Goal: Information Seeking & Learning: Compare options

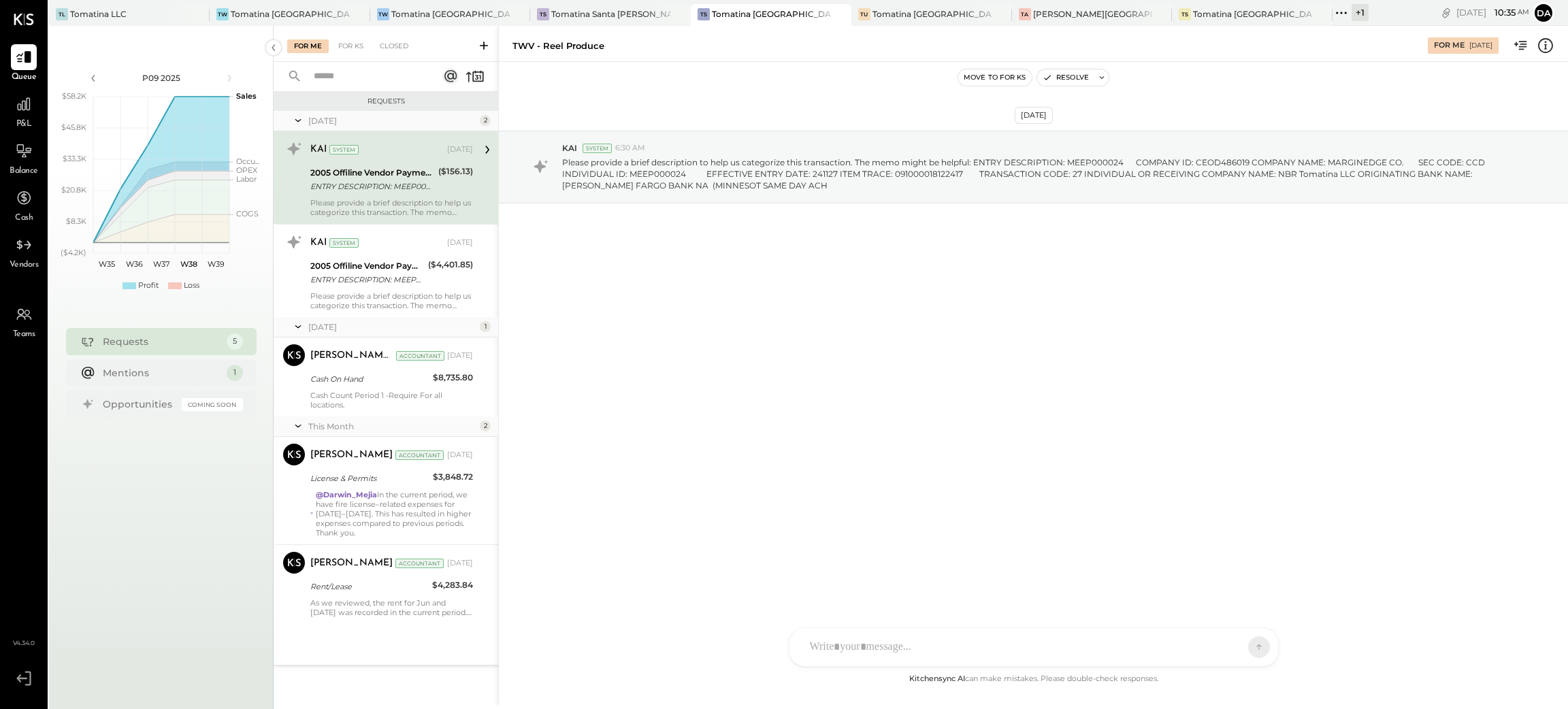
click at [1351, 7] on div "+ 1" at bounding box center [1359, 12] width 17 height 17
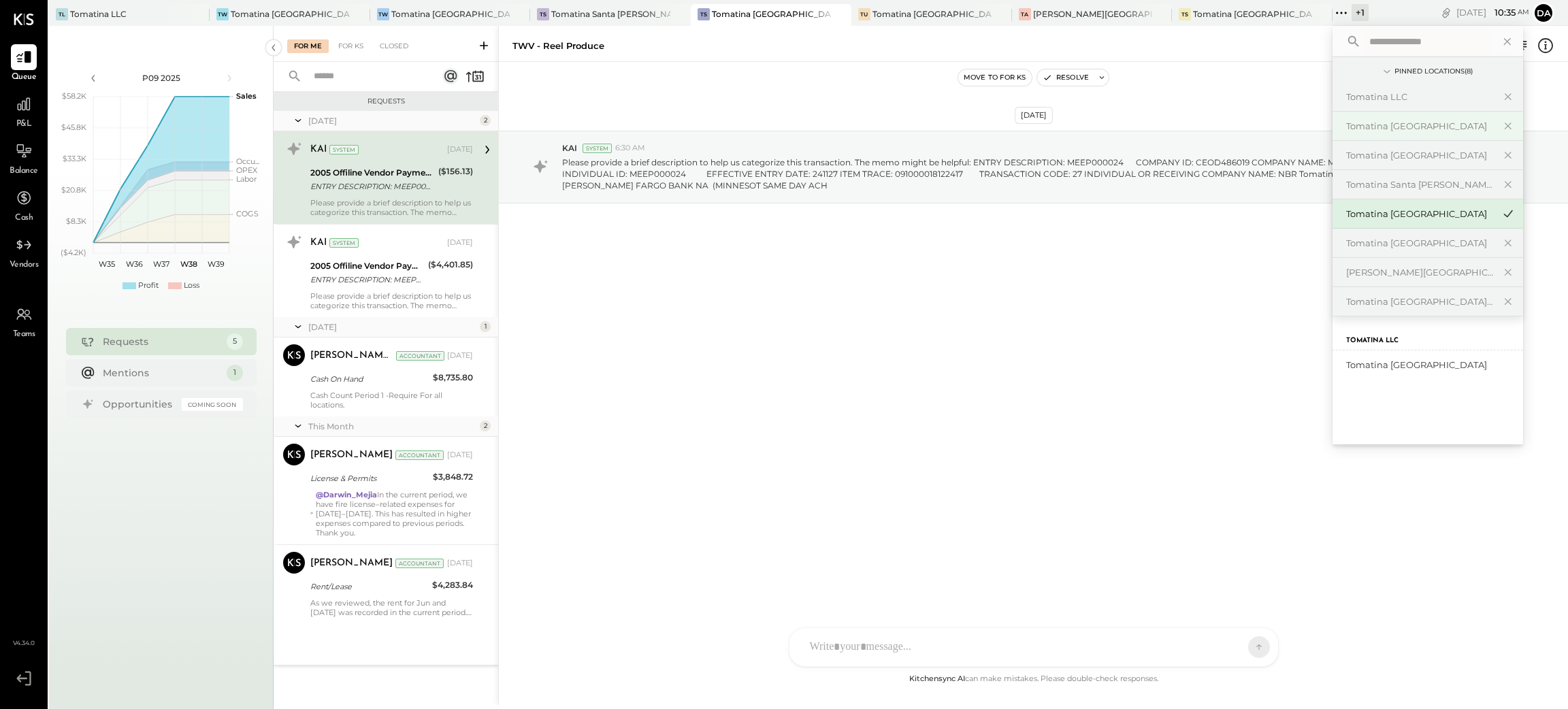
click at [1346, 125] on div "Tomatina [GEOGRAPHIC_DATA]" at bounding box center [1419, 126] width 147 height 13
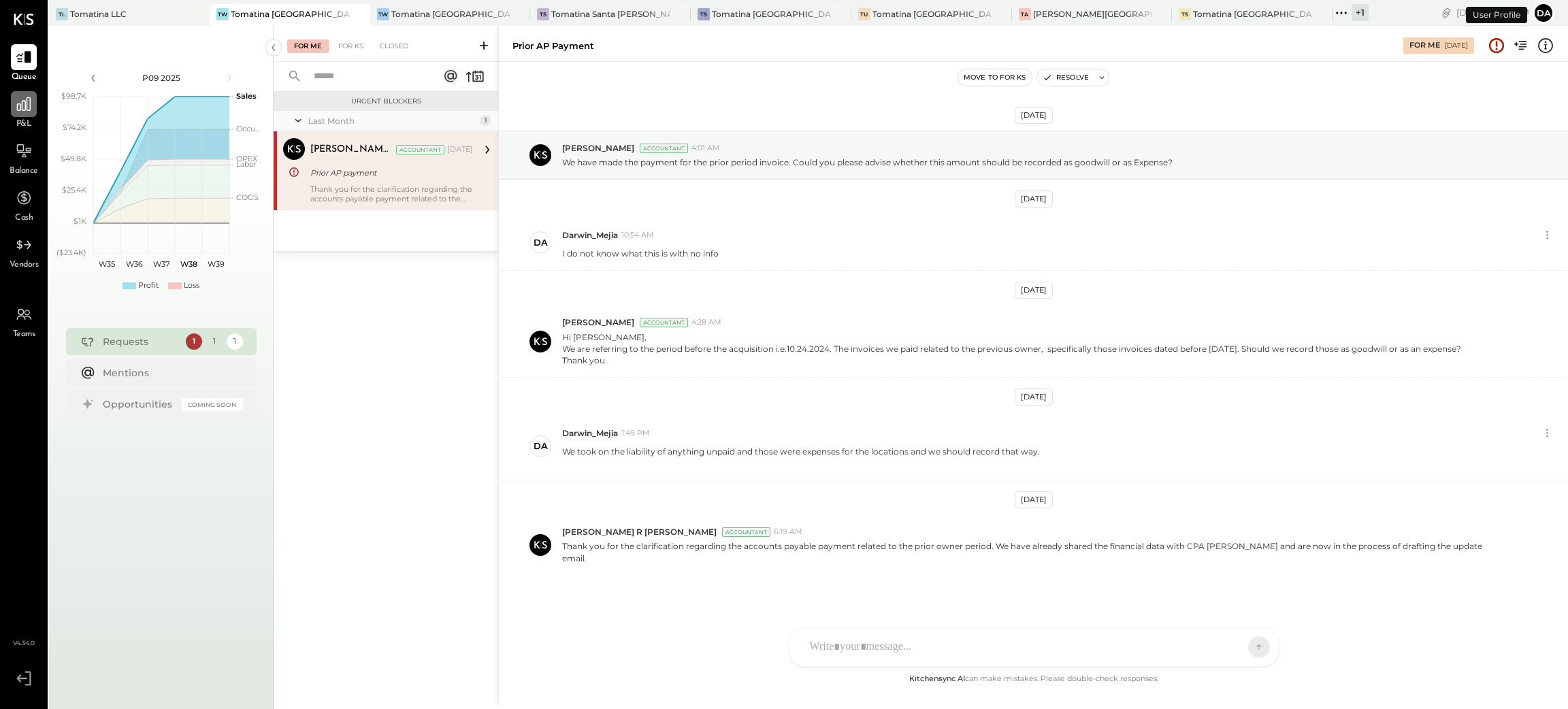
click at [21, 111] on icon at bounding box center [24, 104] width 18 height 18
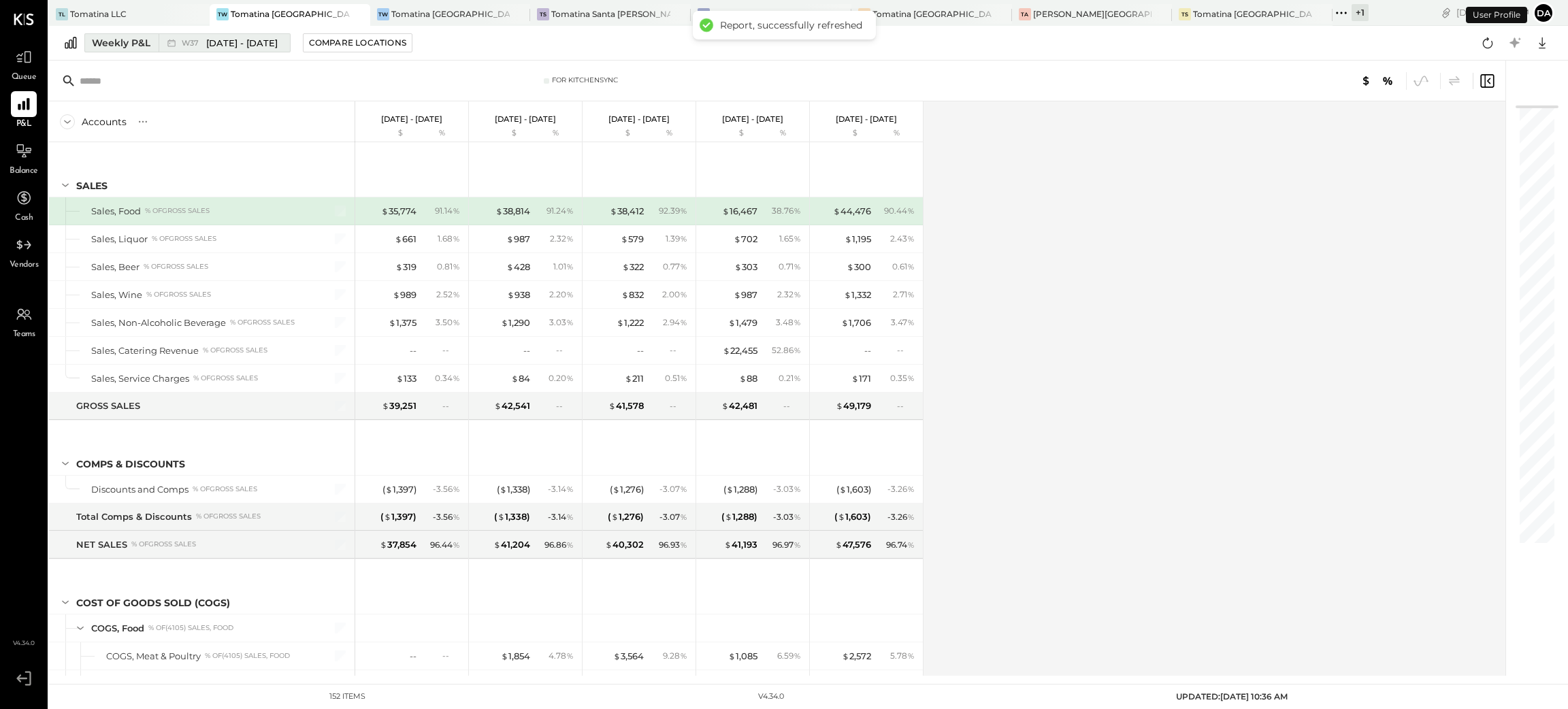
click at [117, 47] on div "Weekly P&L" at bounding box center [120, 43] width 58 height 14
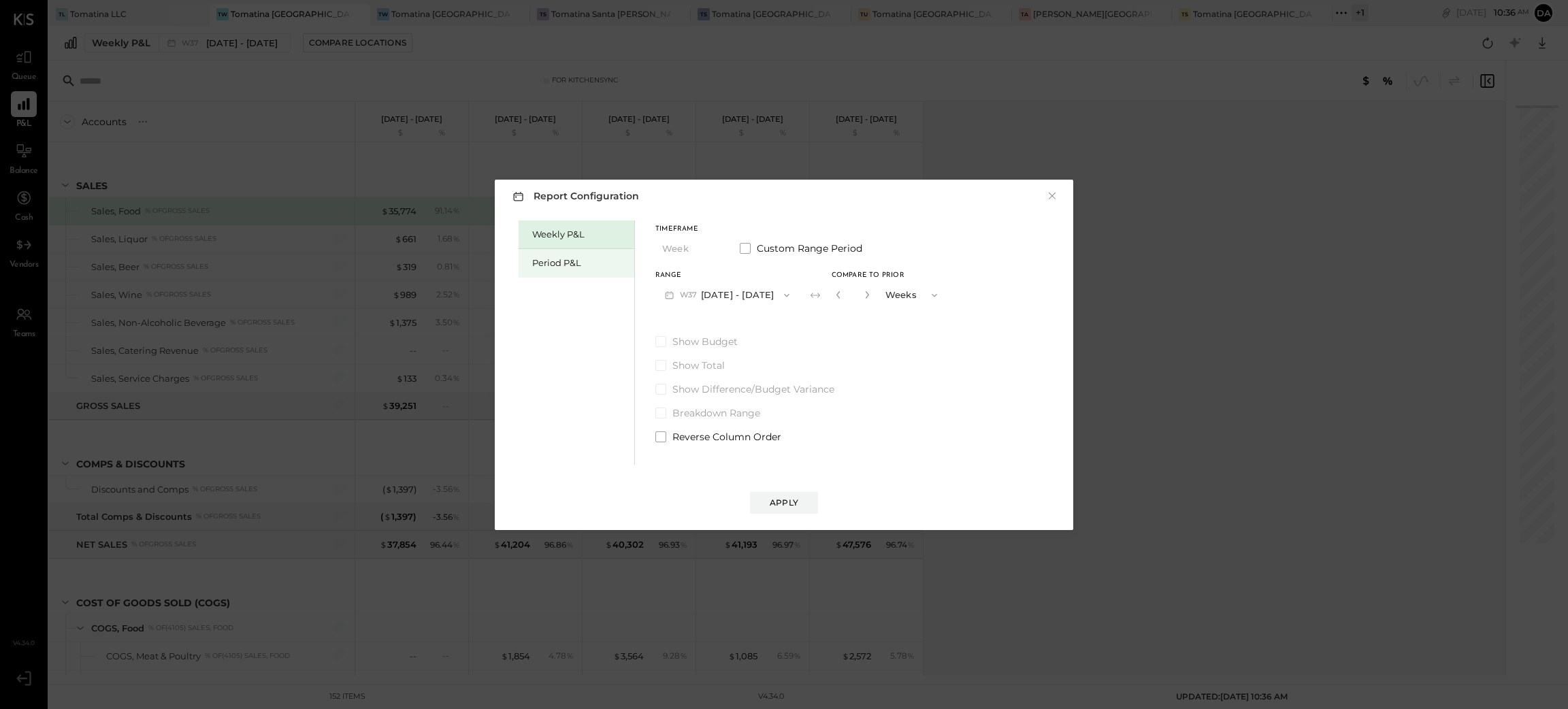
click at [583, 260] on div "Period P&L" at bounding box center [580, 263] width 95 height 13
click at [717, 294] on button "P09 [DATE] - [DATE]" at bounding box center [725, 295] width 142 height 25
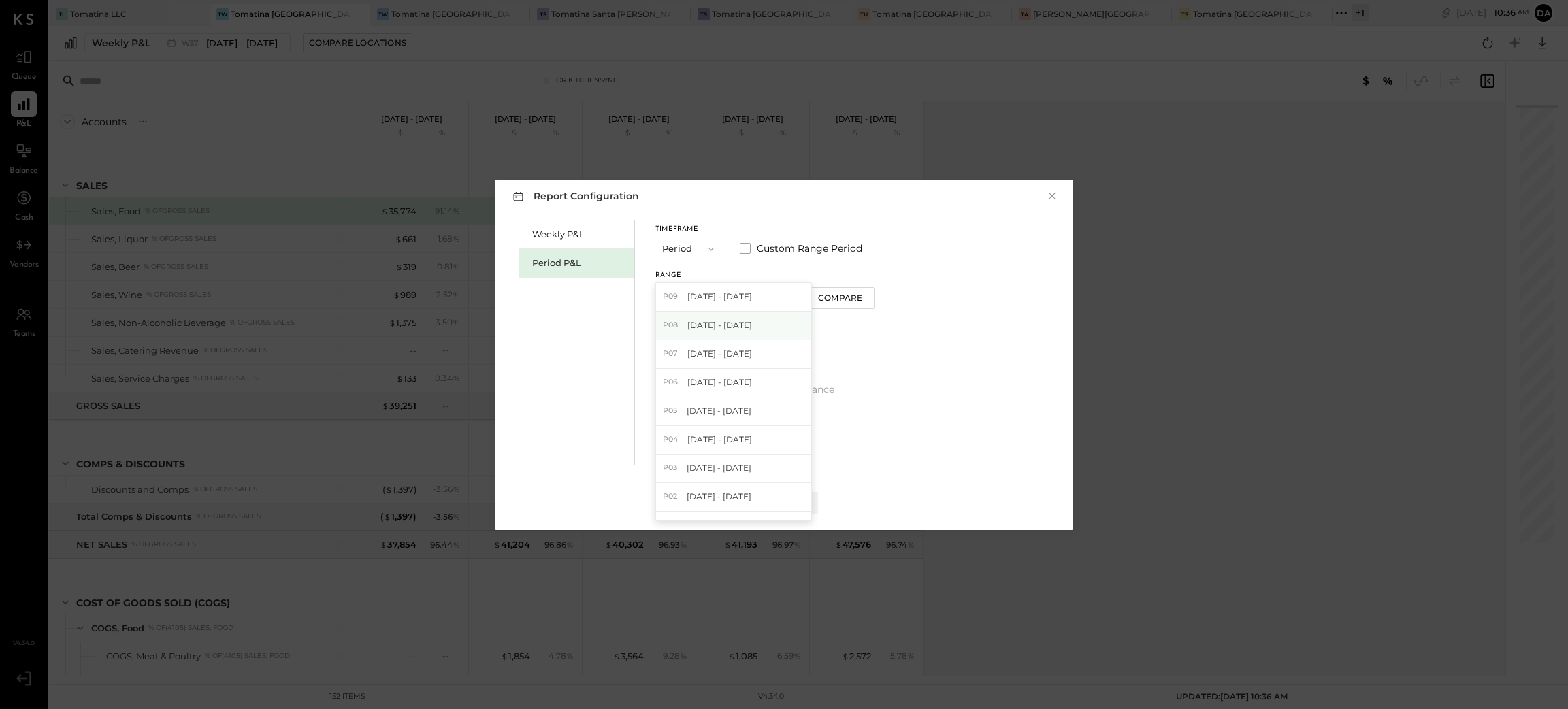
click at [713, 326] on span "[DATE] - [DATE]" at bounding box center [719, 325] width 65 height 11
click at [758, 508] on button "Apply" at bounding box center [784, 503] width 68 height 22
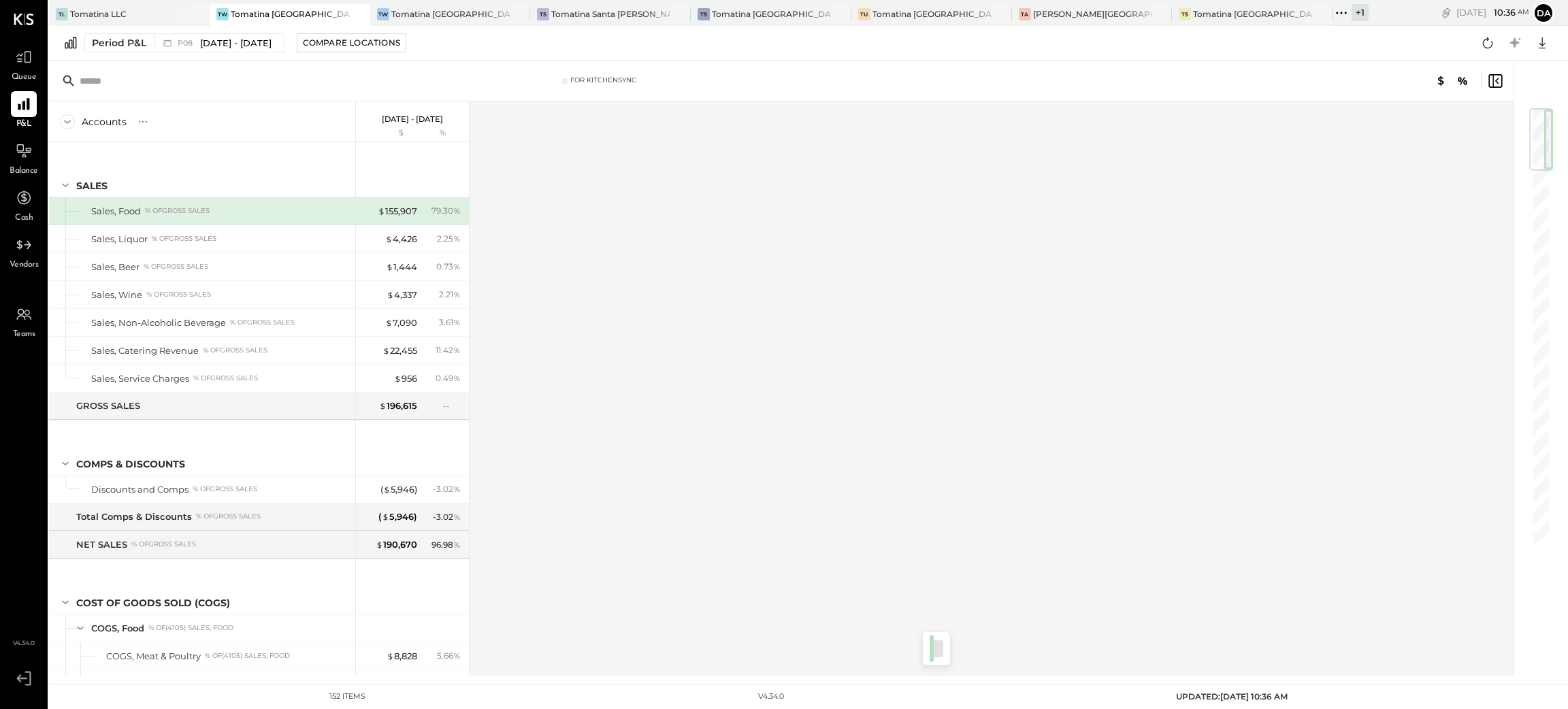
drag, startPoint x: 1544, startPoint y: 127, endPoint x: 1557, endPoint y: 33, distance: 94.9
click at [1557, 33] on div "TL Tomatina LLC TW Tomatina [GEOGRAPHIC_DATA] [GEOGRAPHIC_DATA] [GEOGRAPHIC_DAT…" at bounding box center [808, 337] width 1519 height 675
click at [360, 44] on div "Compare Locations" at bounding box center [351, 43] width 97 height 11
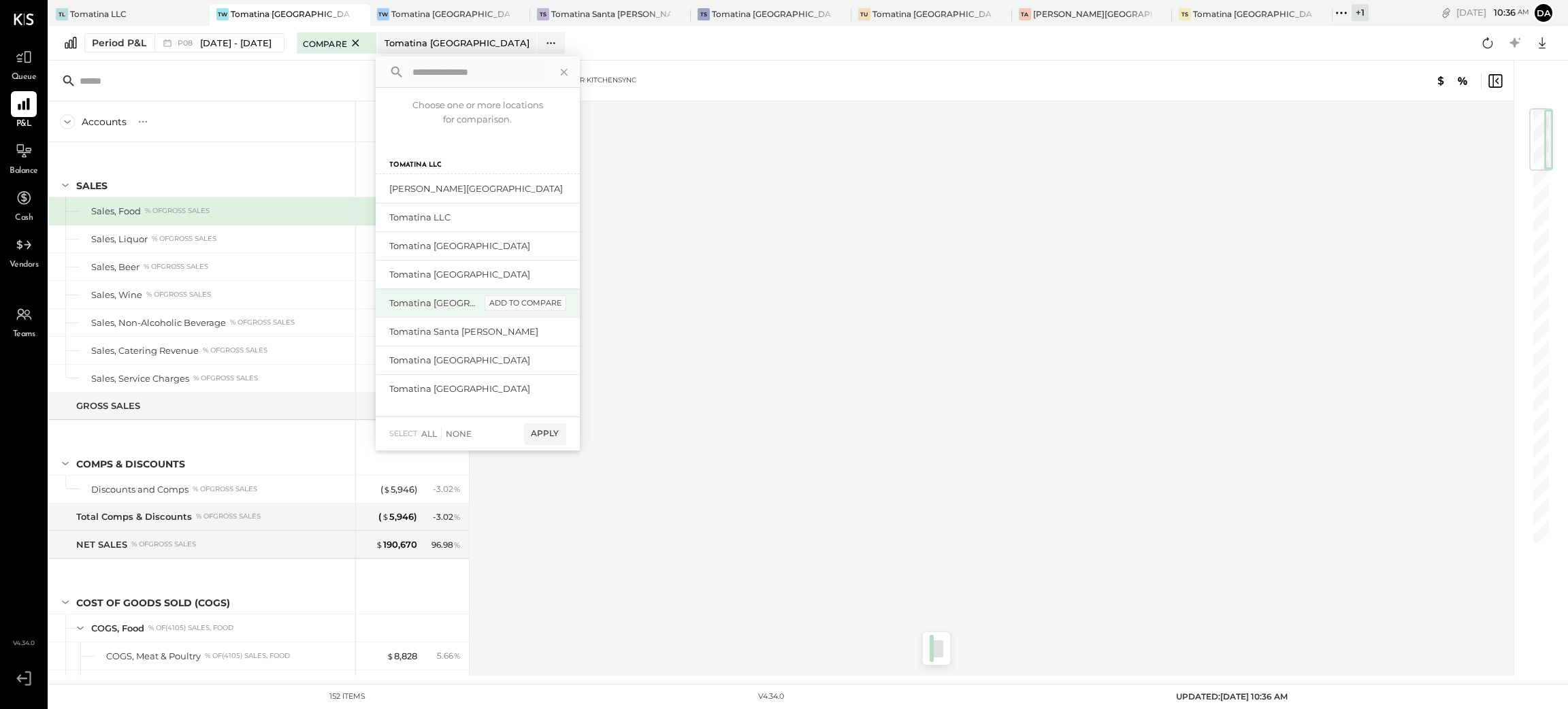
click at [540, 302] on div "add to compare" at bounding box center [526, 304] width 82 height 16
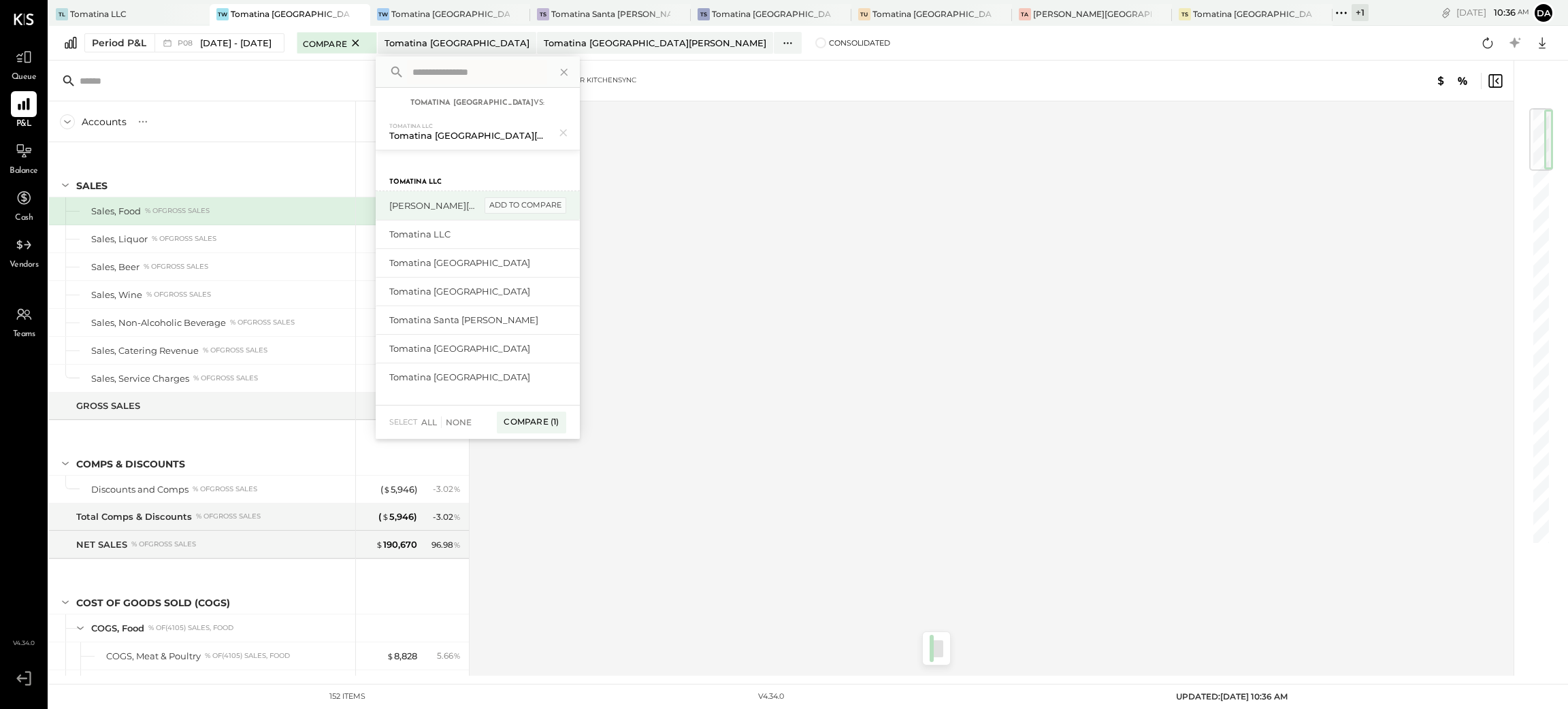
click at [532, 208] on div "add to compare" at bounding box center [526, 205] width 82 height 16
click at [531, 377] on div "add to compare" at bounding box center [526, 383] width 82 height 16
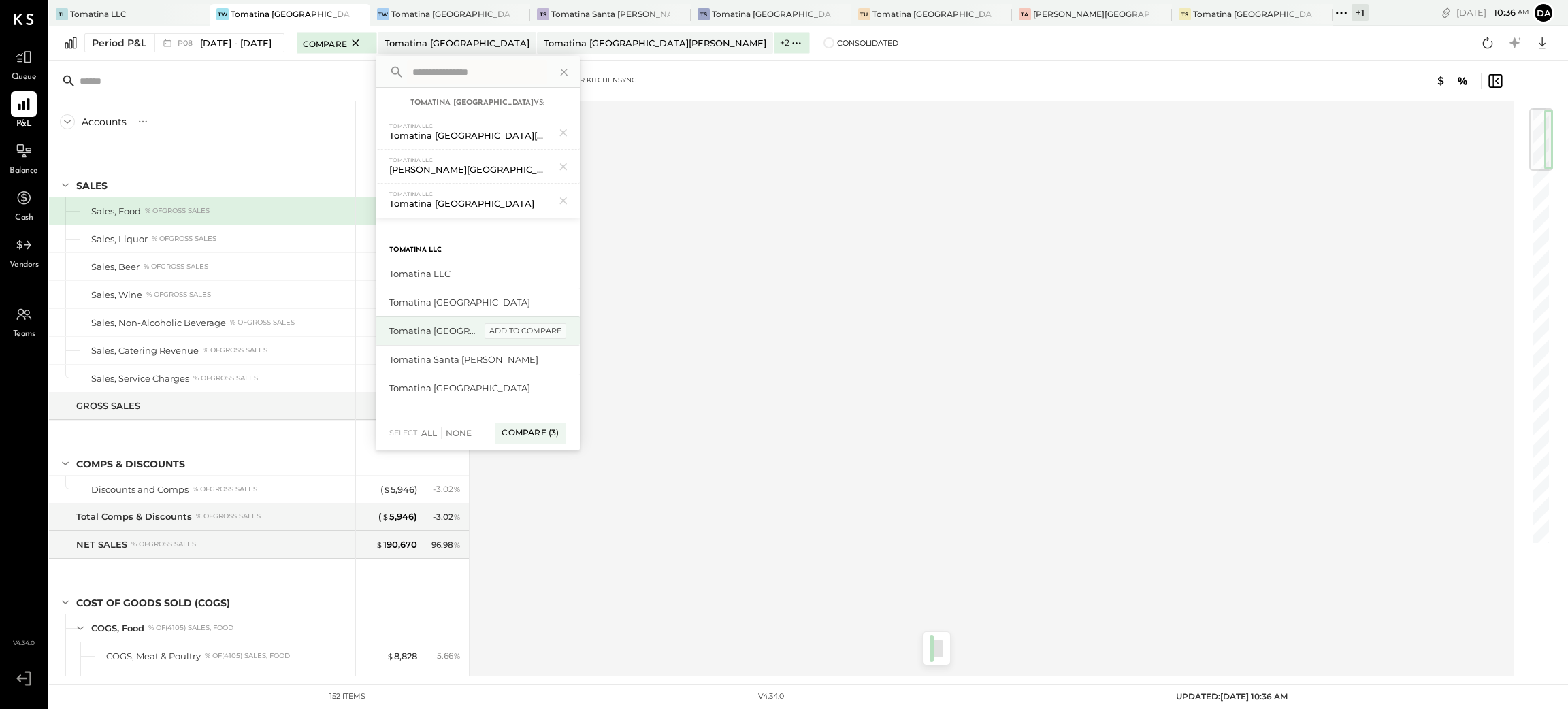
click at [529, 334] on div "add to compare" at bounding box center [526, 332] width 82 height 16
click at [519, 392] on div "add to compare" at bounding box center [526, 394] width 82 height 16
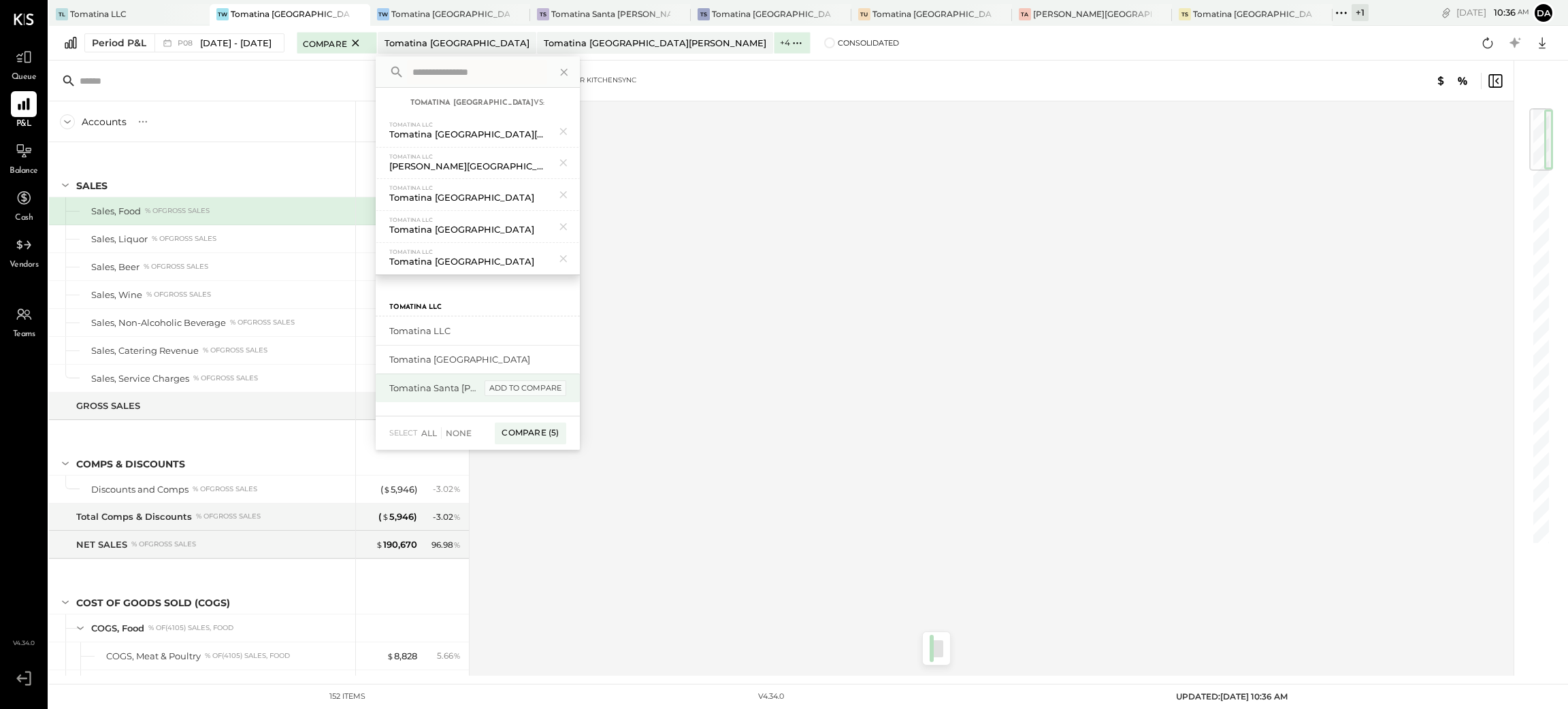
click at [520, 386] on div "add to compare" at bounding box center [526, 389] width 82 height 16
click at [0, 0] on div "add to compare" at bounding box center [0, 0] width 0 height 0
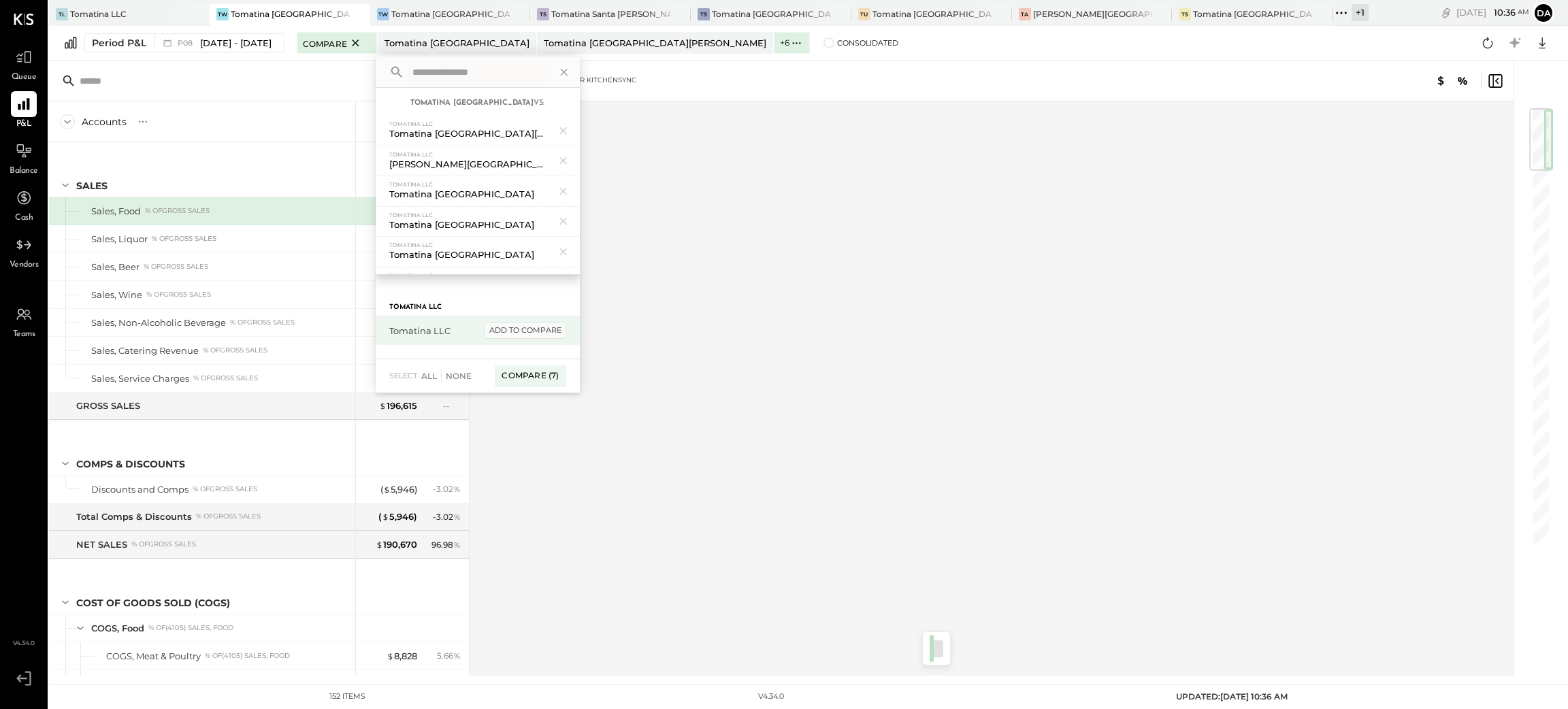
click at [531, 328] on div "add to compare" at bounding box center [526, 331] width 82 height 16
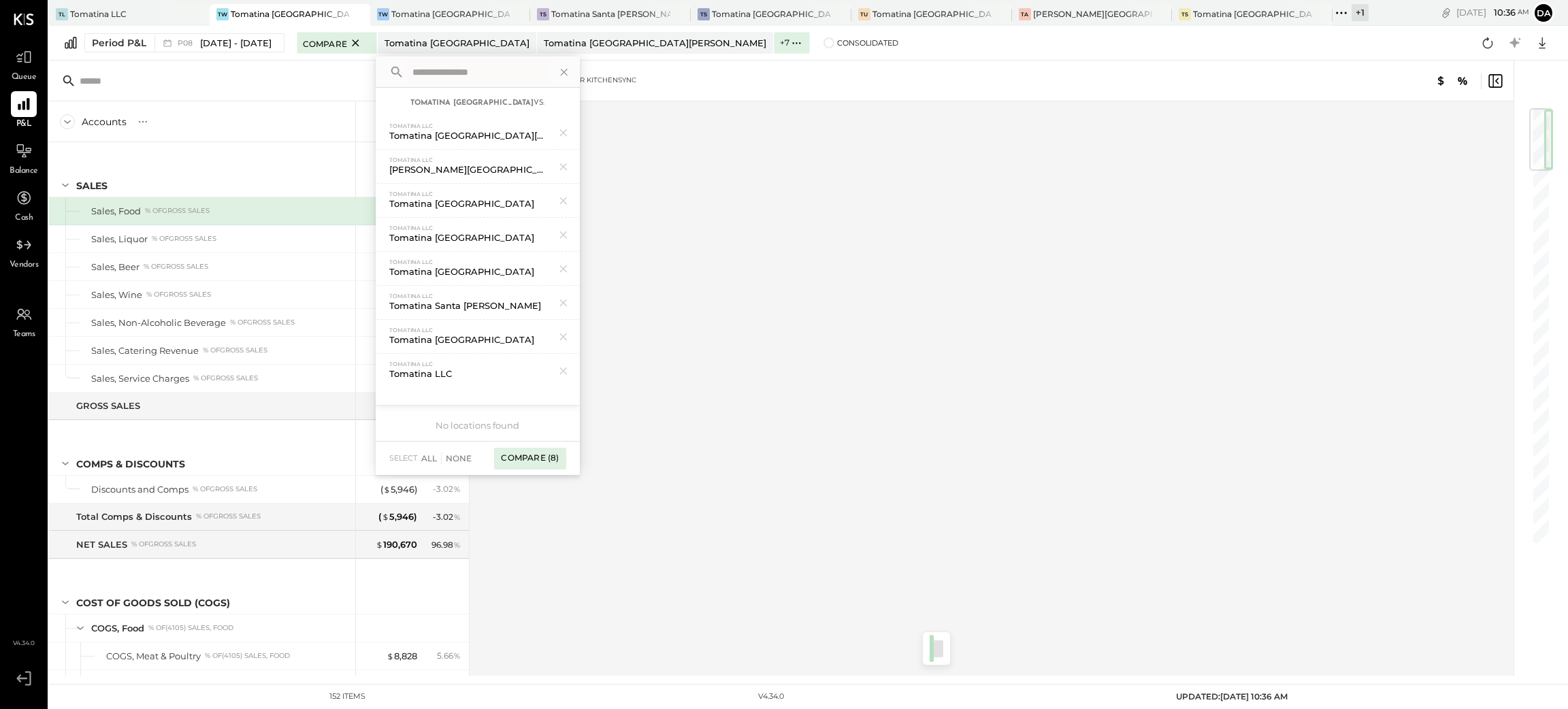
click at [540, 456] on div "Compare (8)" at bounding box center [529, 458] width 71 height 22
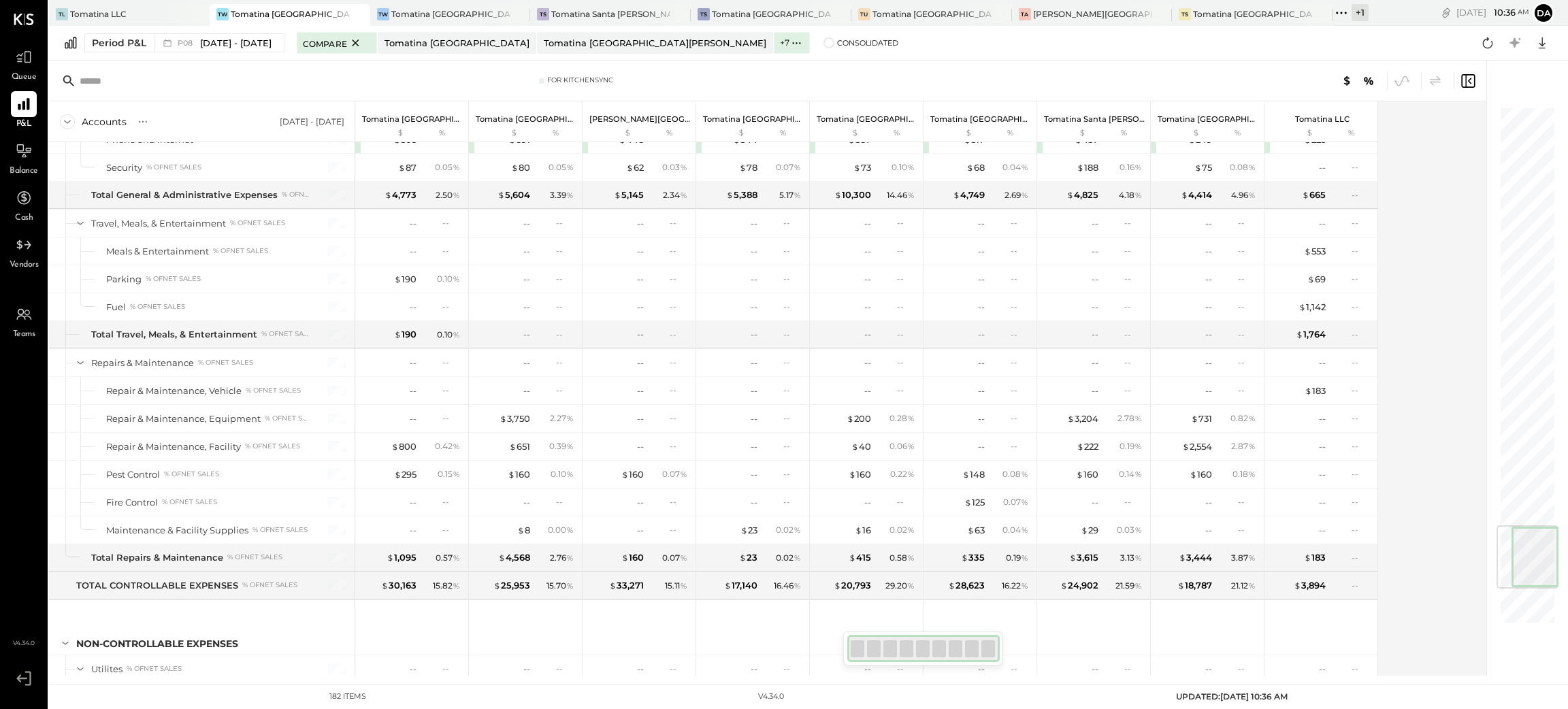
scroll to position [3863, 0]
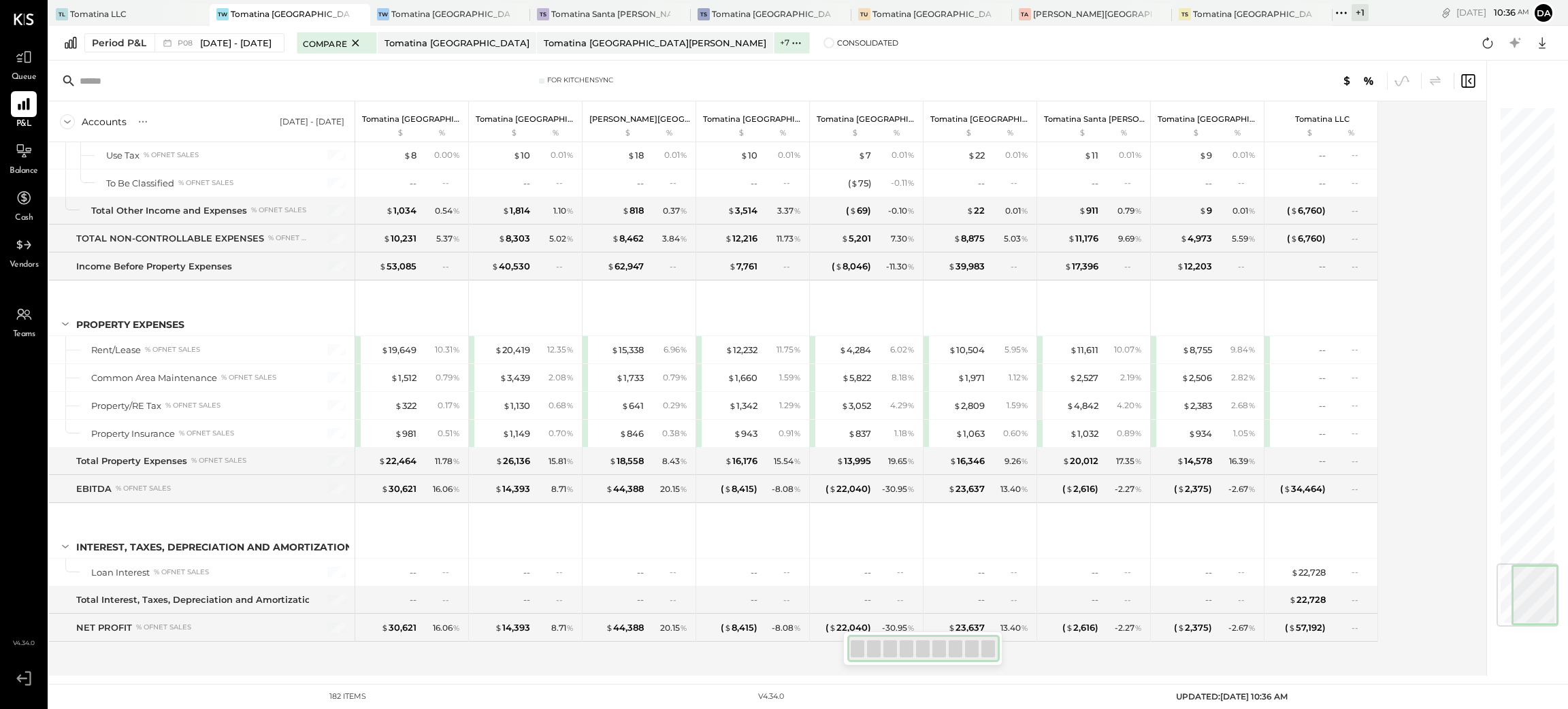
drag, startPoint x: 1525, startPoint y: 141, endPoint x: 1526, endPoint y: 647, distance: 506.0
click at [1526, 647] on div at bounding box center [1520, 368] width 68 height 615
click at [1540, 40] on icon at bounding box center [1542, 43] width 18 height 18
click at [1479, 126] on div "Excel" at bounding box center [1499, 122] width 109 height 29
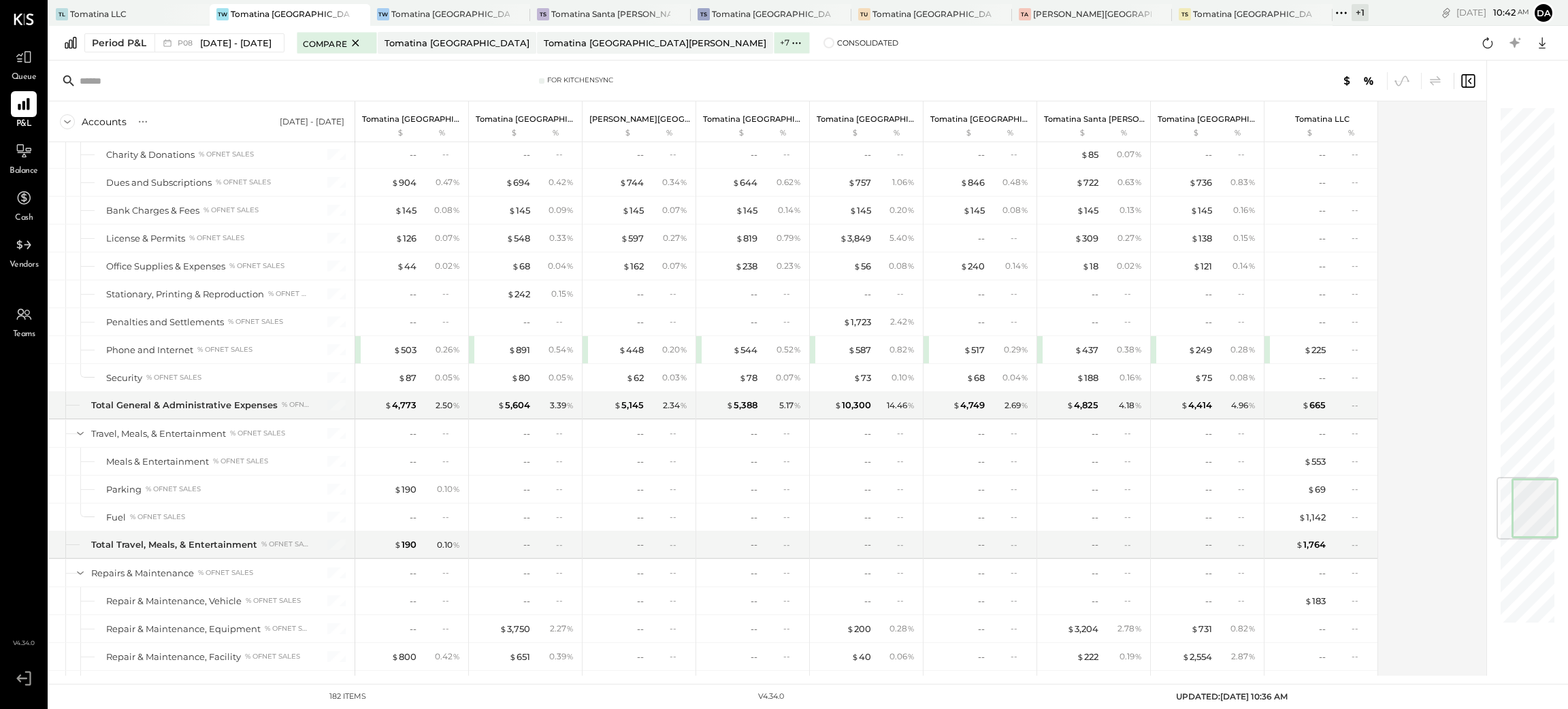
scroll to position [3150, 0]
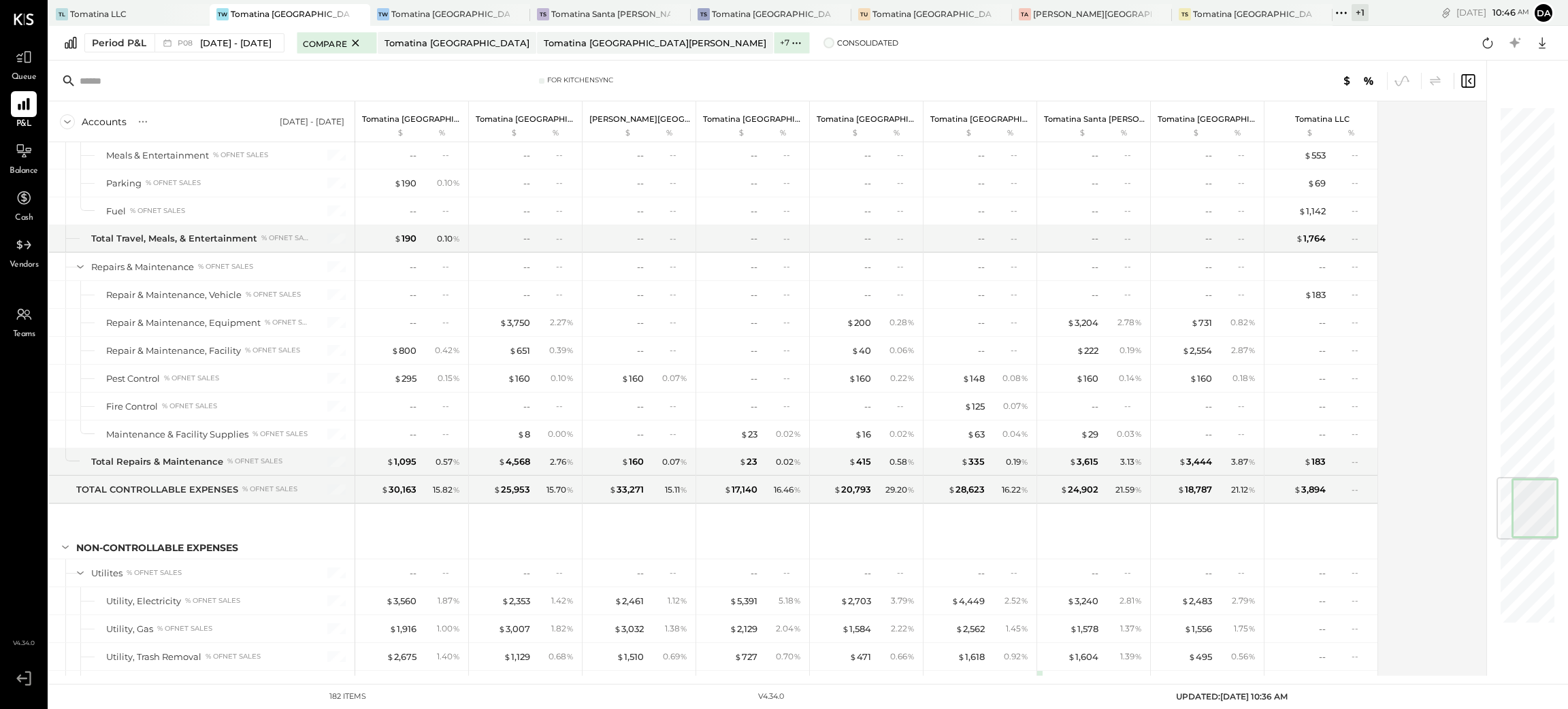
click at [837, 41] on span "Consolidated" at bounding box center [867, 43] width 61 height 10
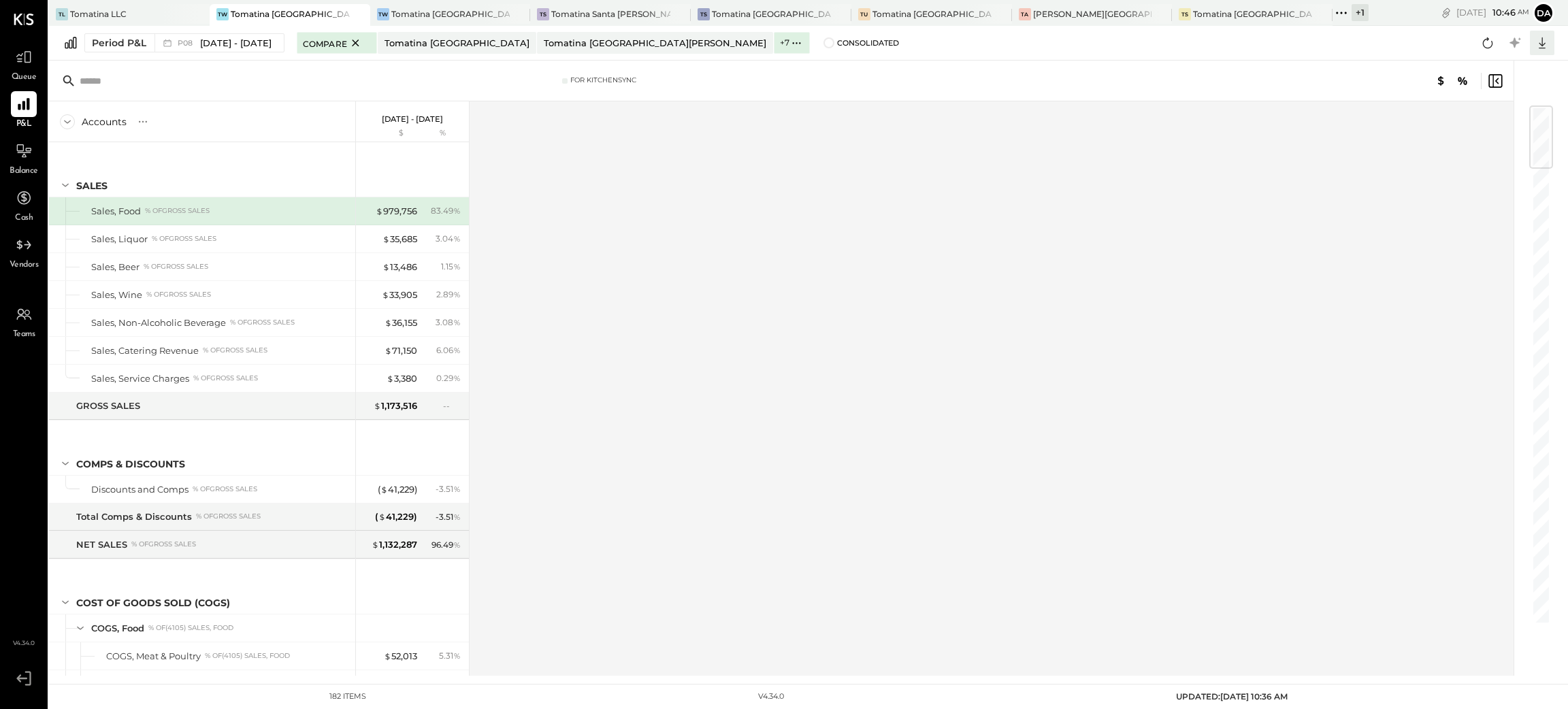
click at [1544, 44] on icon at bounding box center [1542, 43] width 18 height 18
click at [1495, 122] on div "Excel" at bounding box center [1499, 122] width 109 height 29
click at [110, 43] on div "Period P&L" at bounding box center [119, 43] width 54 height 14
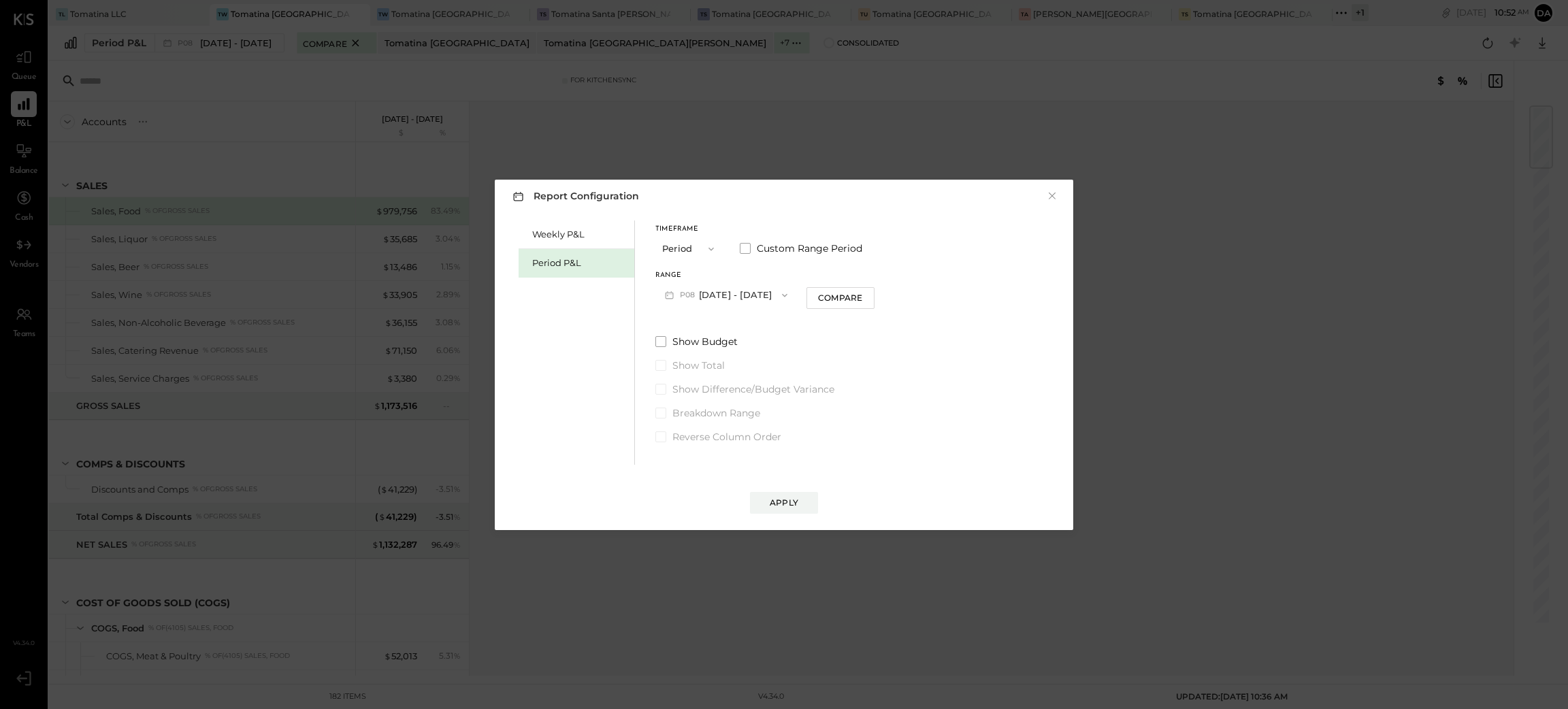
click at [706, 247] on icon "button" at bounding box center [711, 249] width 11 height 11
click at [693, 300] on div "YTD" at bounding box center [689, 297] width 66 height 25
click at [781, 497] on div "Apply" at bounding box center [784, 503] width 29 height 11
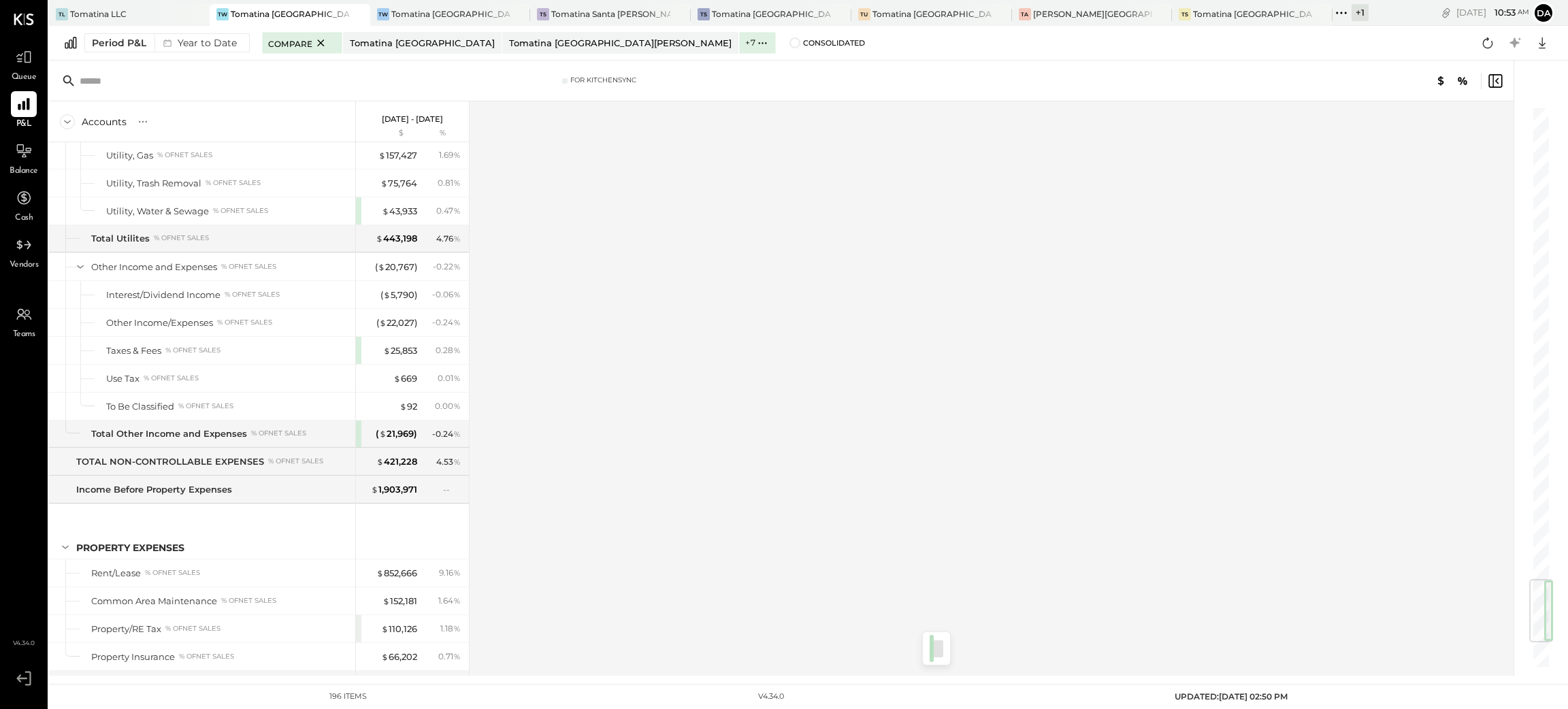
scroll to position [3980, 0]
drag, startPoint x: 1545, startPoint y: 291, endPoint x: 1547, endPoint y: 611, distance: 320.0
click at [1547, 611] on div at bounding box center [1540, 609] width 24 height 63
click at [789, 43] on span at bounding box center [794, 43] width 11 height 11
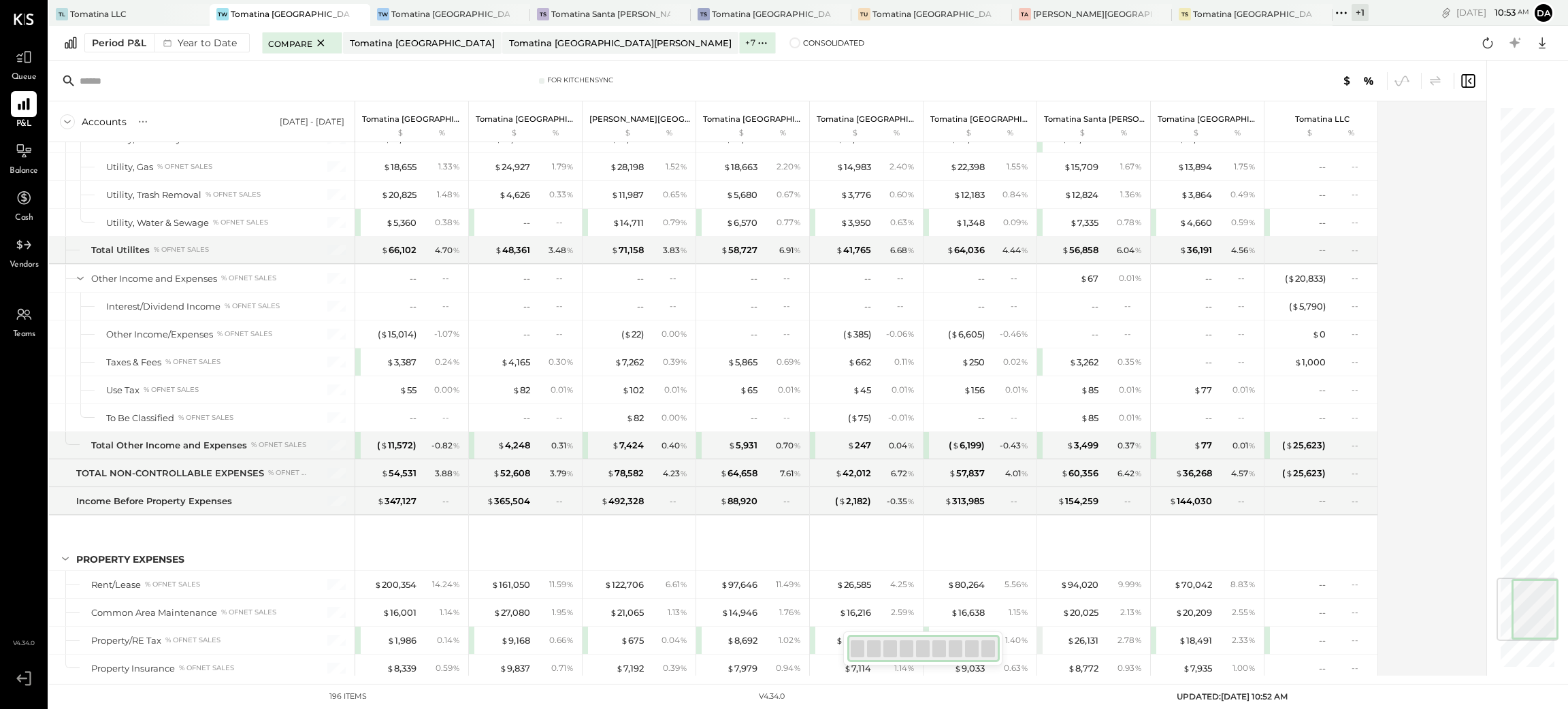
scroll to position [3945, 0]
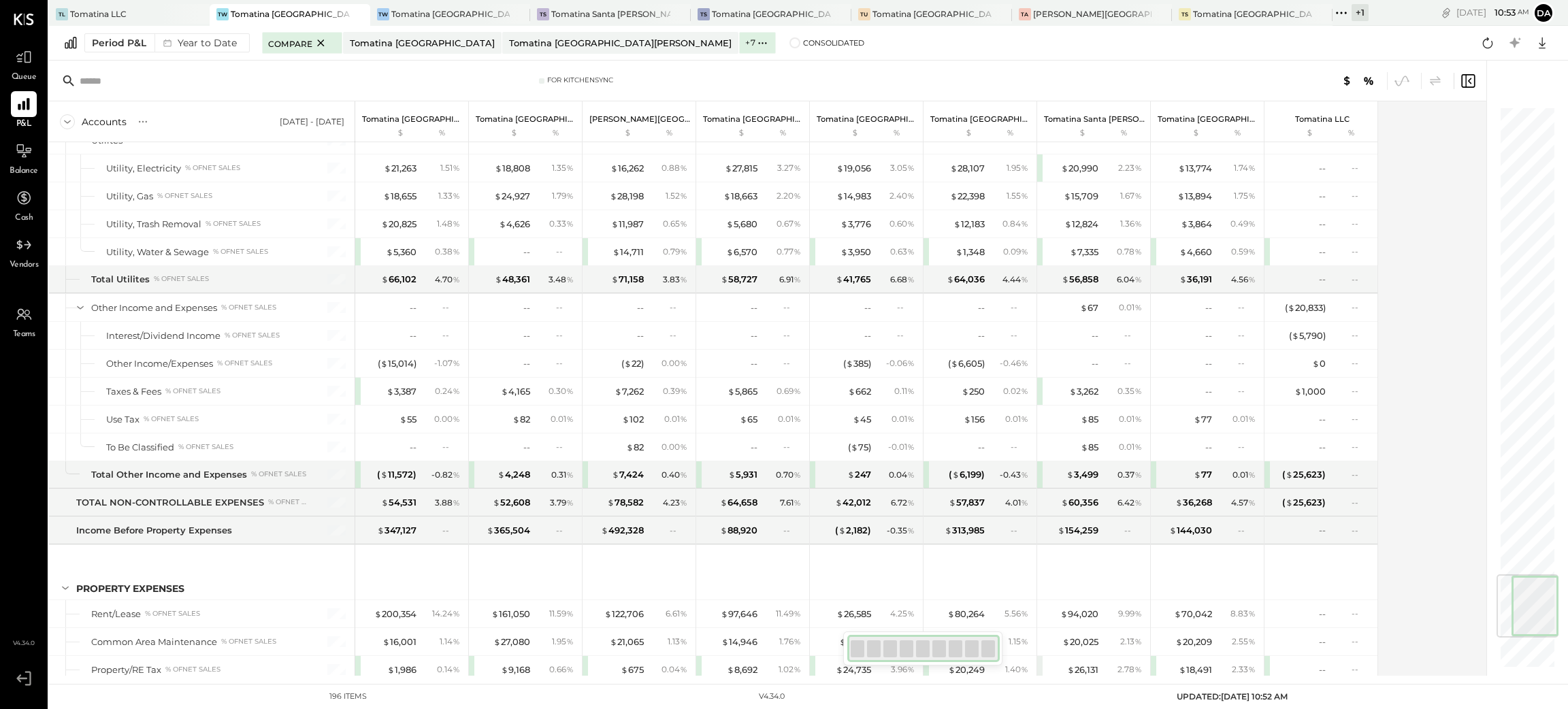
drag, startPoint x: 1532, startPoint y: 142, endPoint x: 1553, endPoint y: 611, distance: 469.5
click at [1553, 611] on div at bounding box center [1527, 605] width 62 height 63
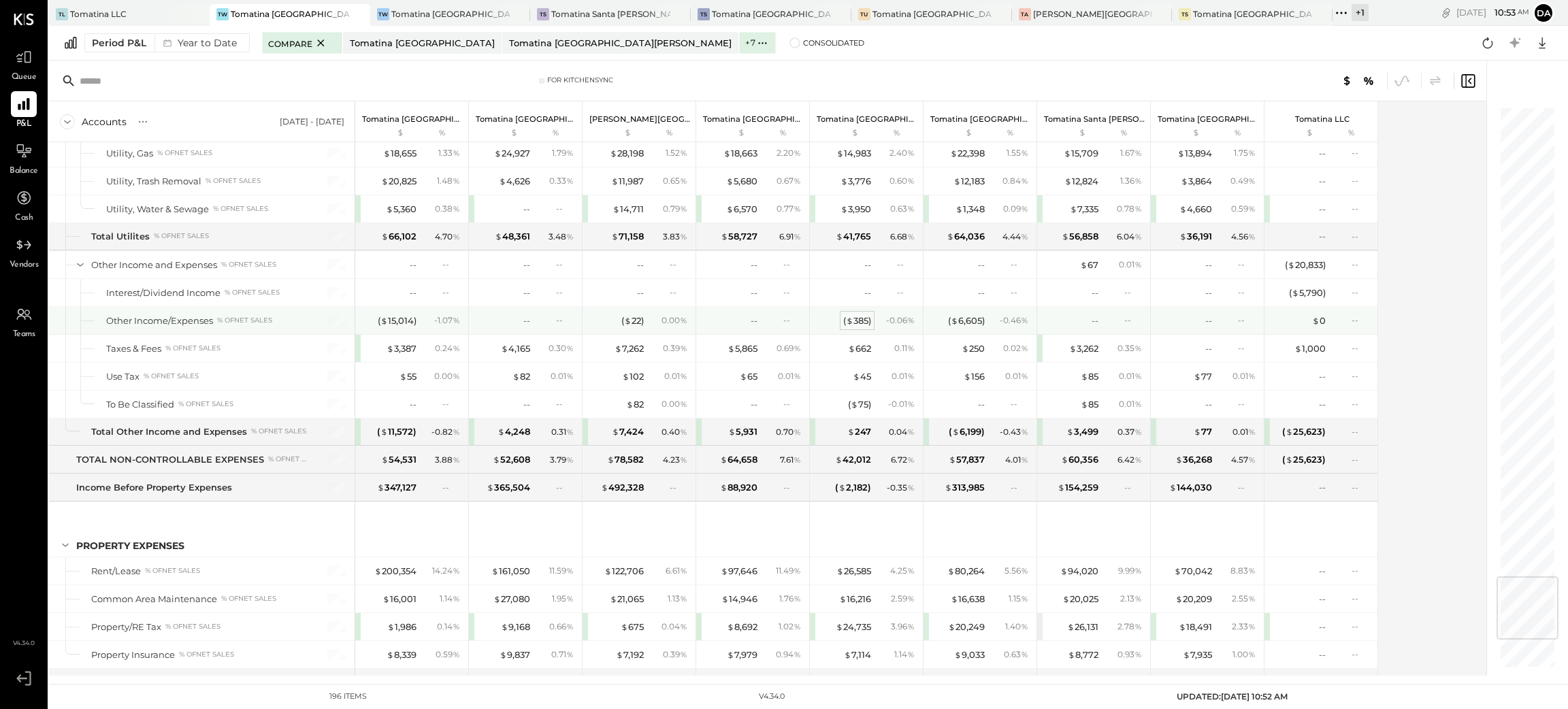
click at [859, 327] on div "( $ 385 )" at bounding box center [857, 321] width 28 height 13
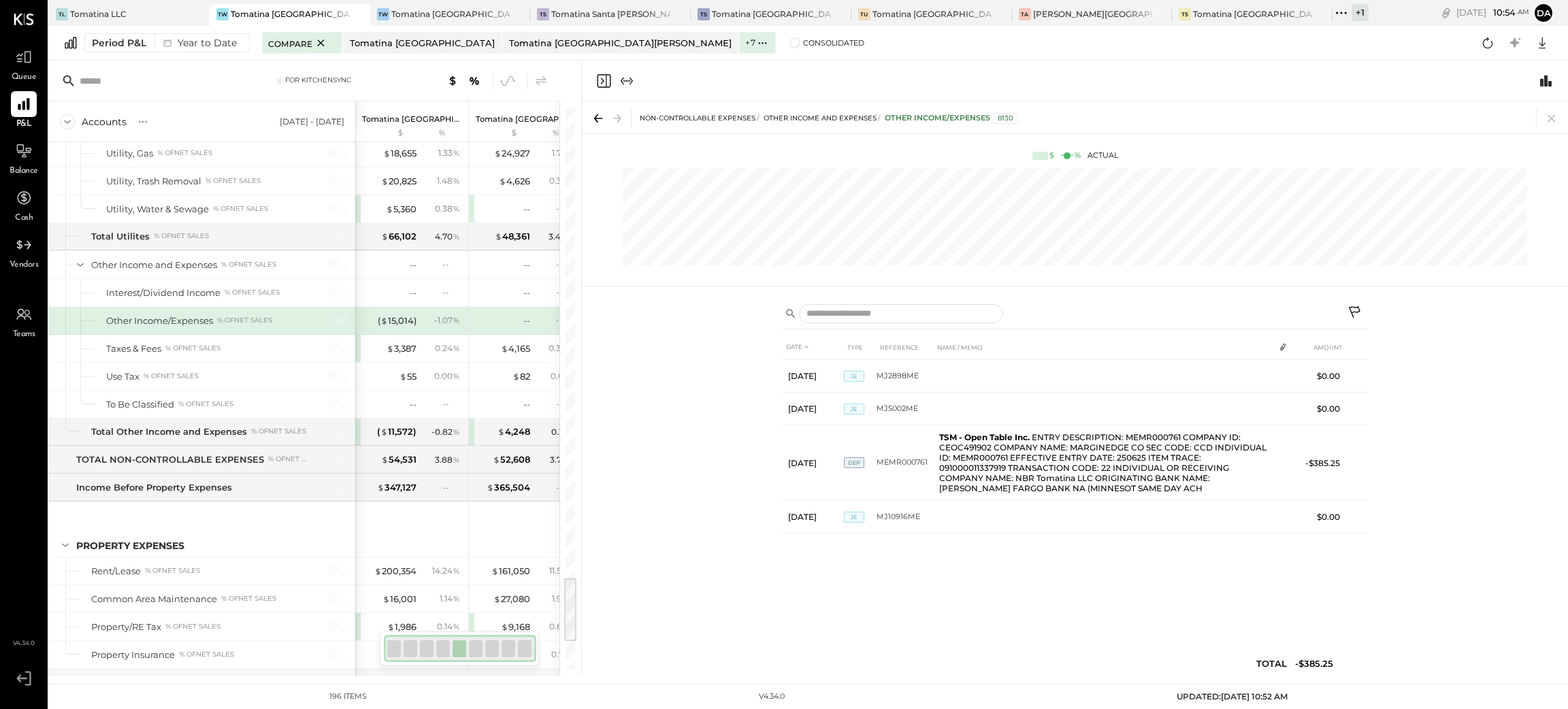
click at [605, 83] on icon "Close panel" at bounding box center [603, 81] width 16 height 16
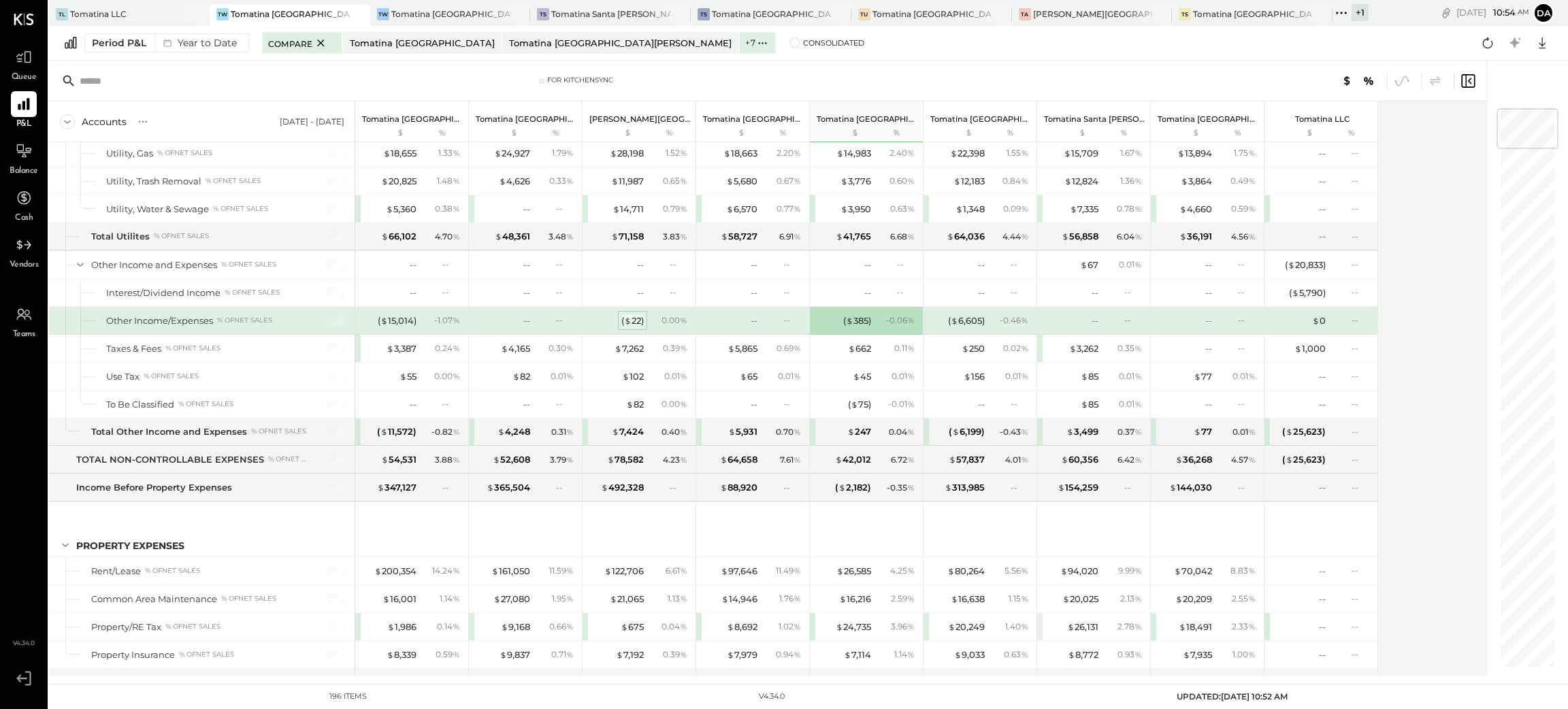
click at [630, 326] on span "$" at bounding box center [627, 320] width 7 height 11
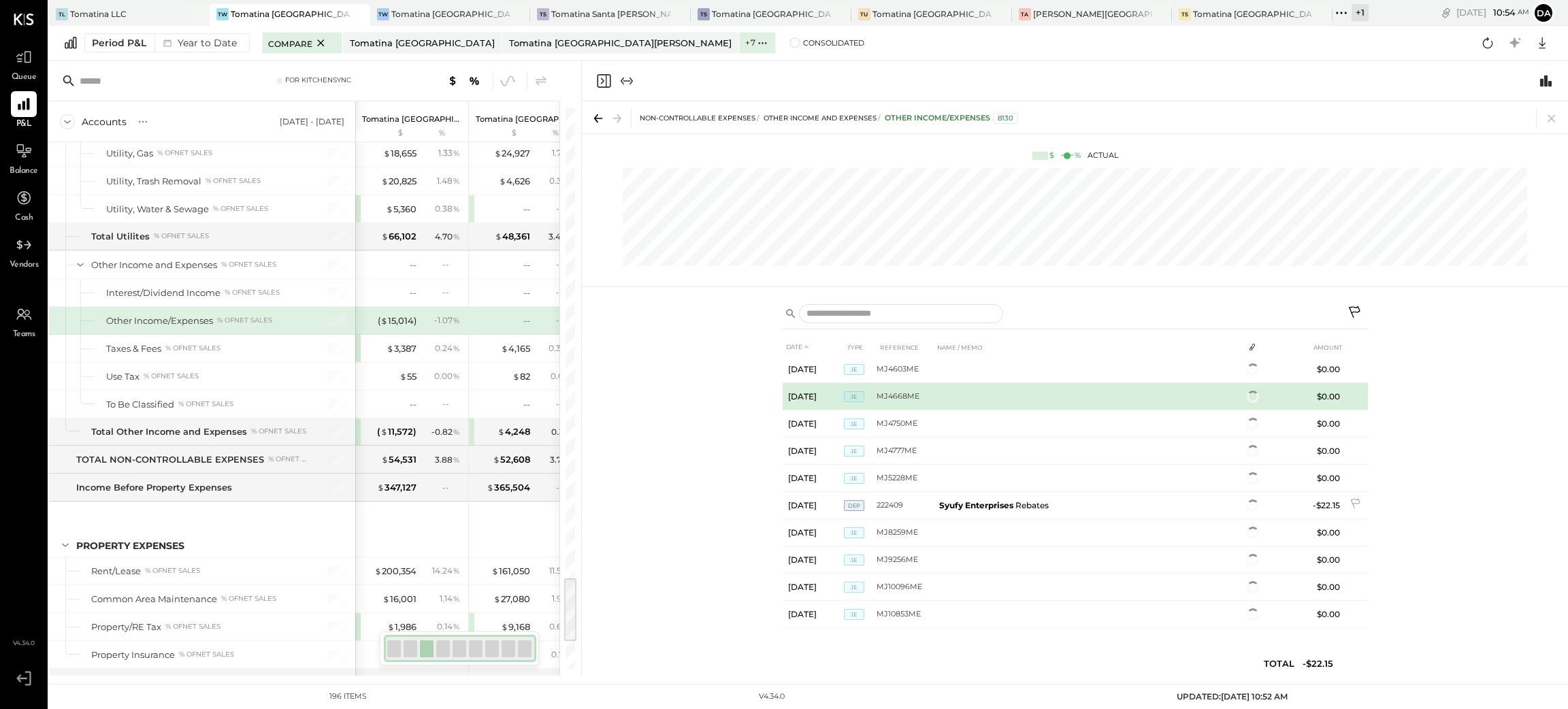
scroll to position [288, 0]
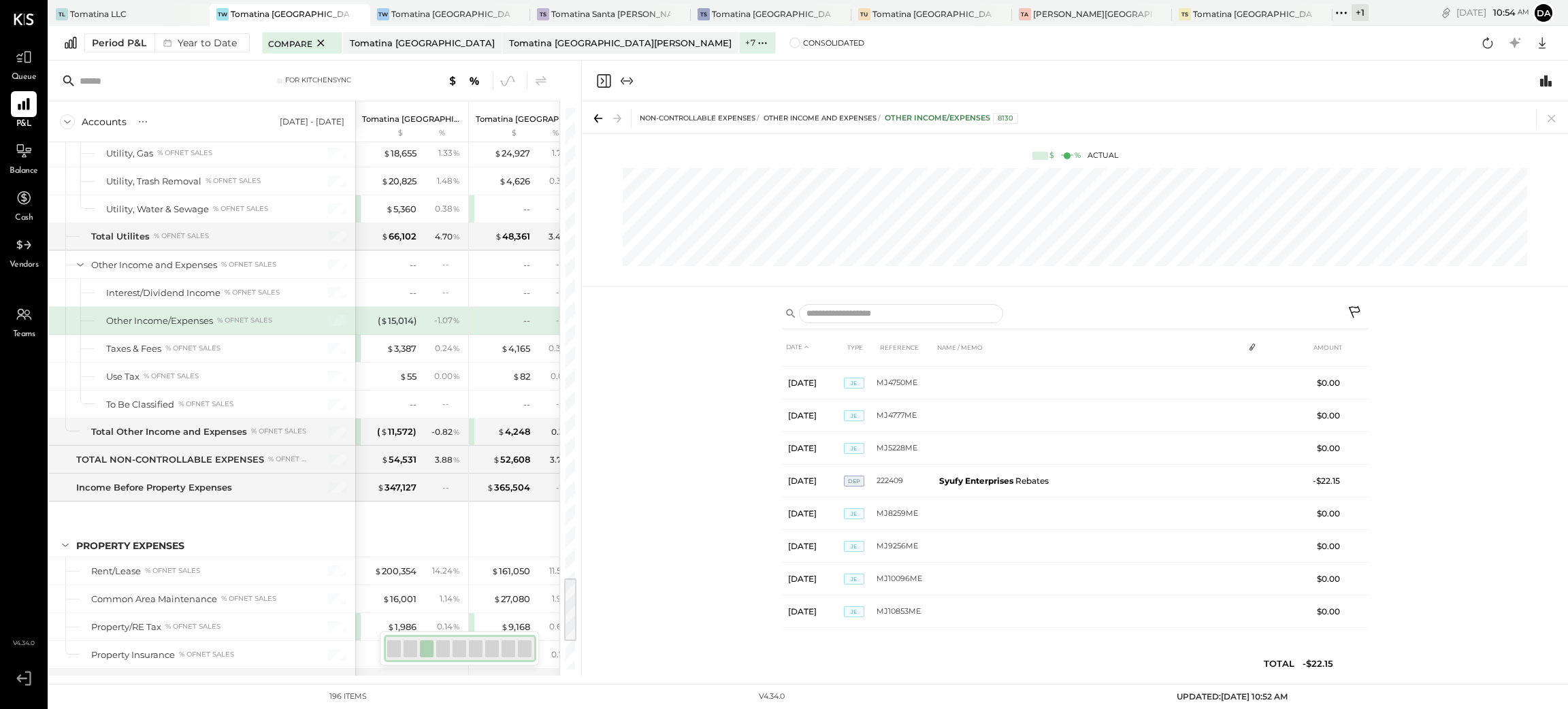
click at [603, 83] on icon "Close panel" at bounding box center [603, 81] width 16 height 16
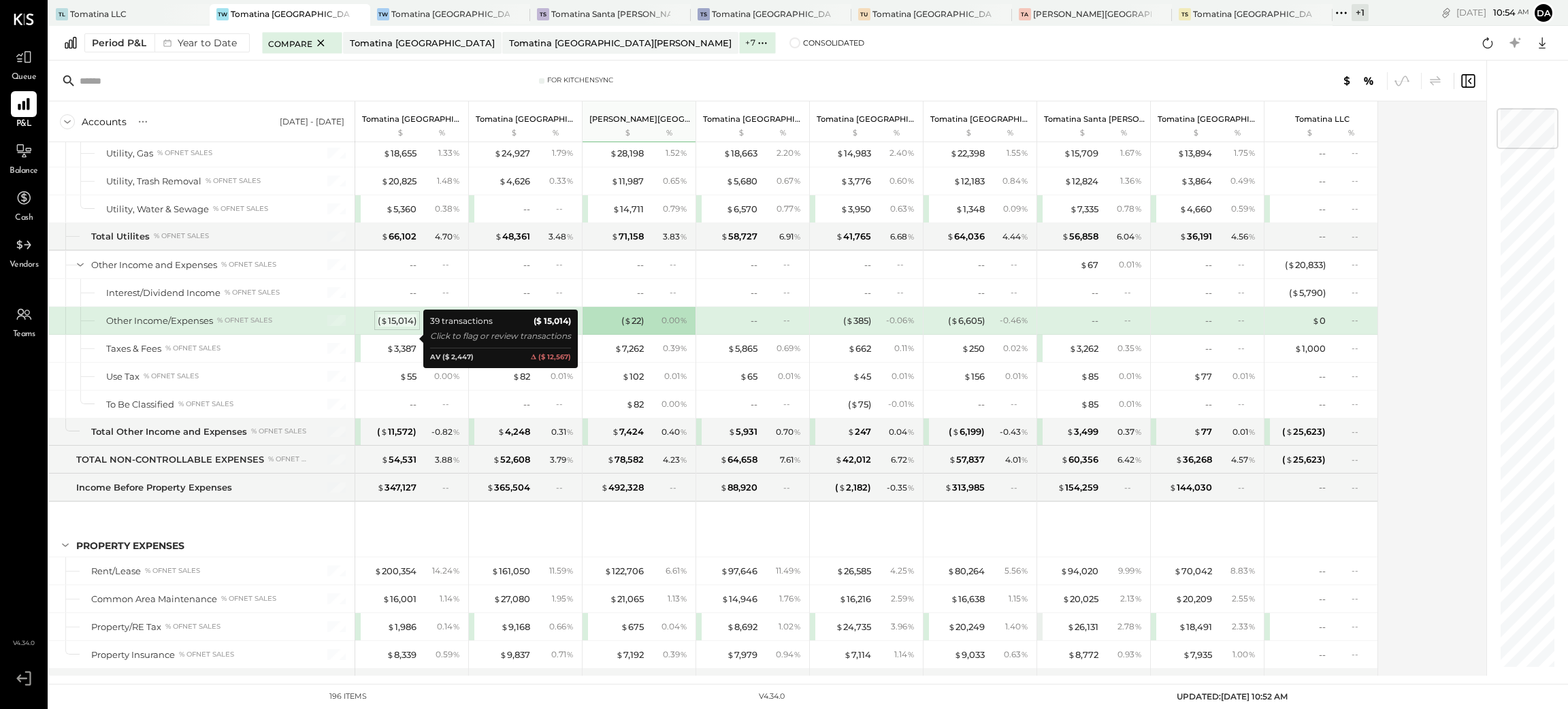
click at [389, 327] on div "( $ 15,014 )" at bounding box center [396, 321] width 38 height 13
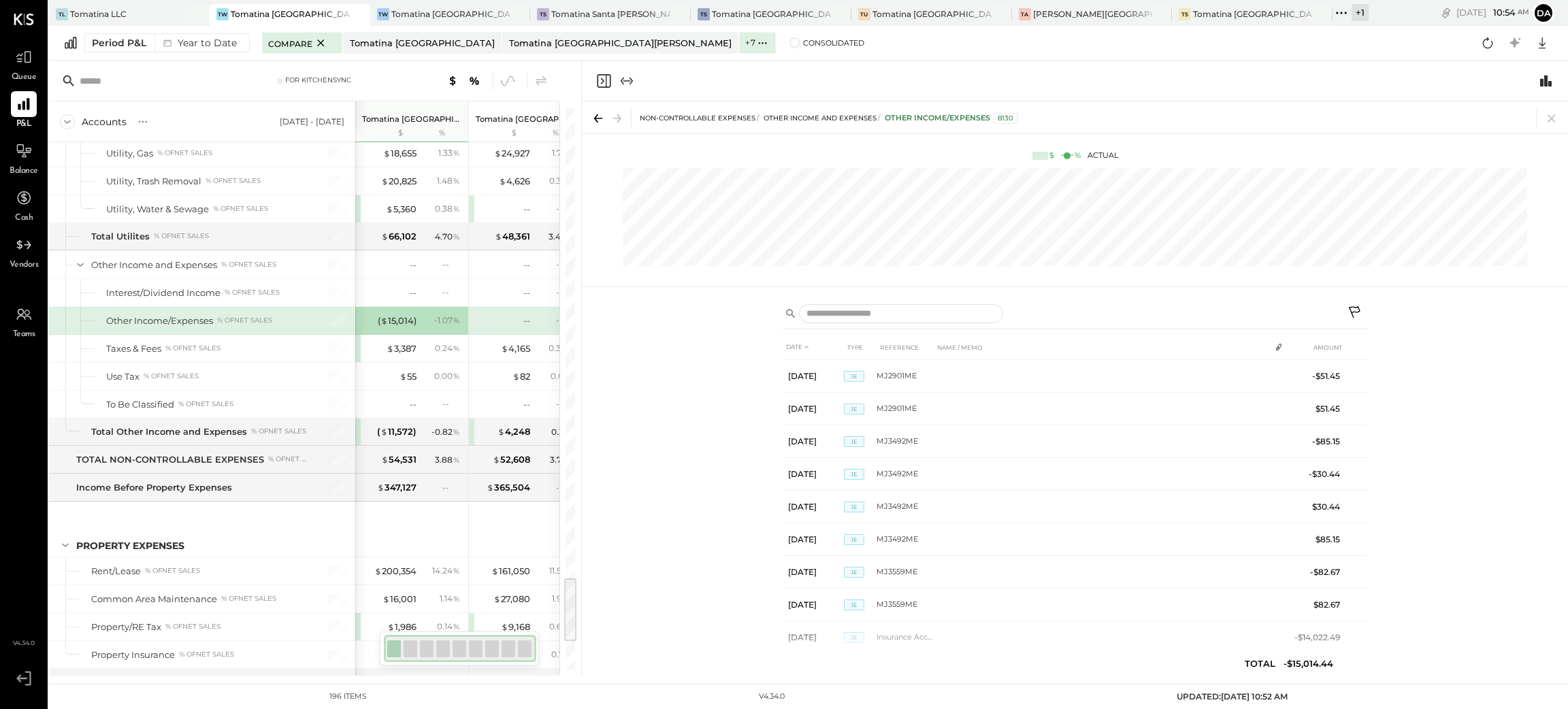
click at [598, 75] on icon "Close panel" at bounding box center [603, 81] width 14 height 14
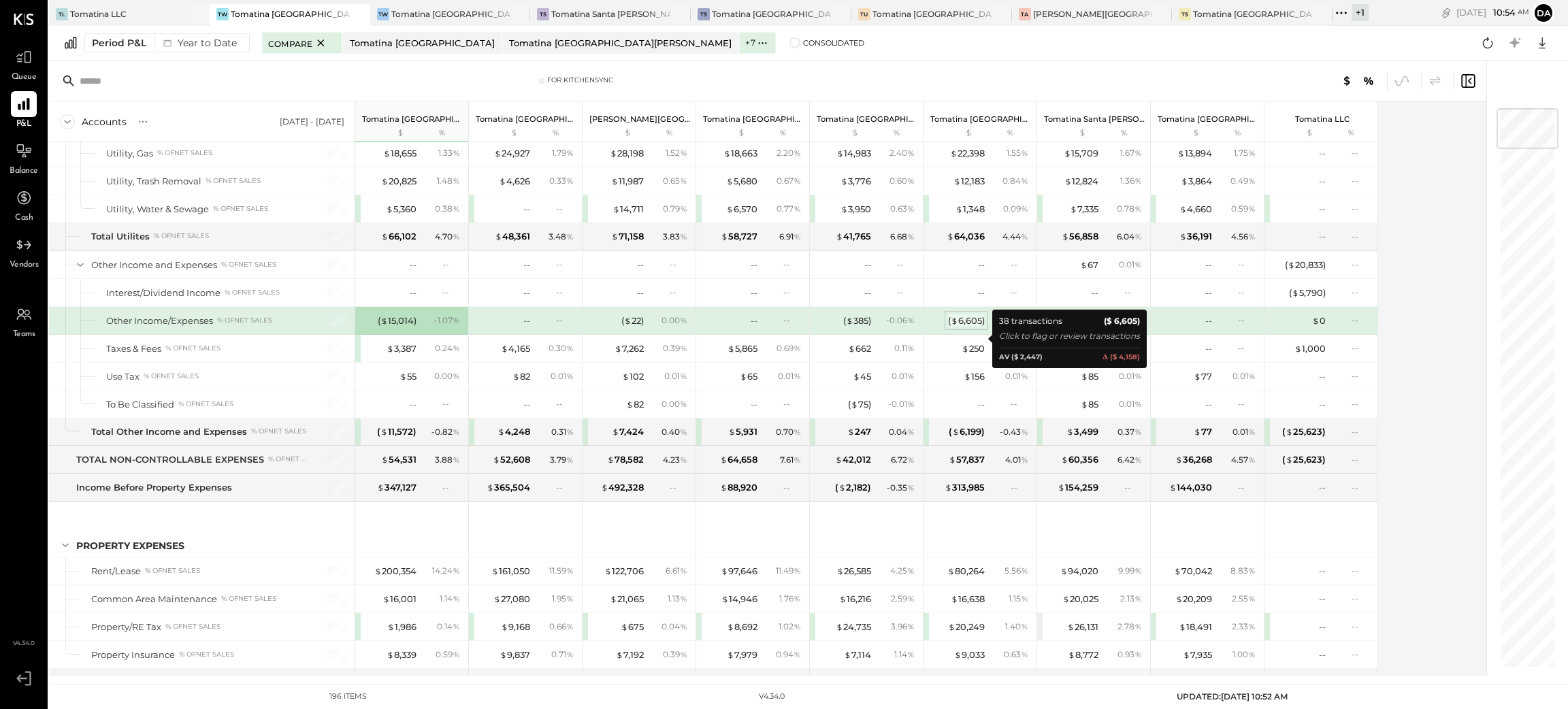
click at [973, 327] on div "( $ 6,605 )" at bounding box center [966, 321] width 37 height 13
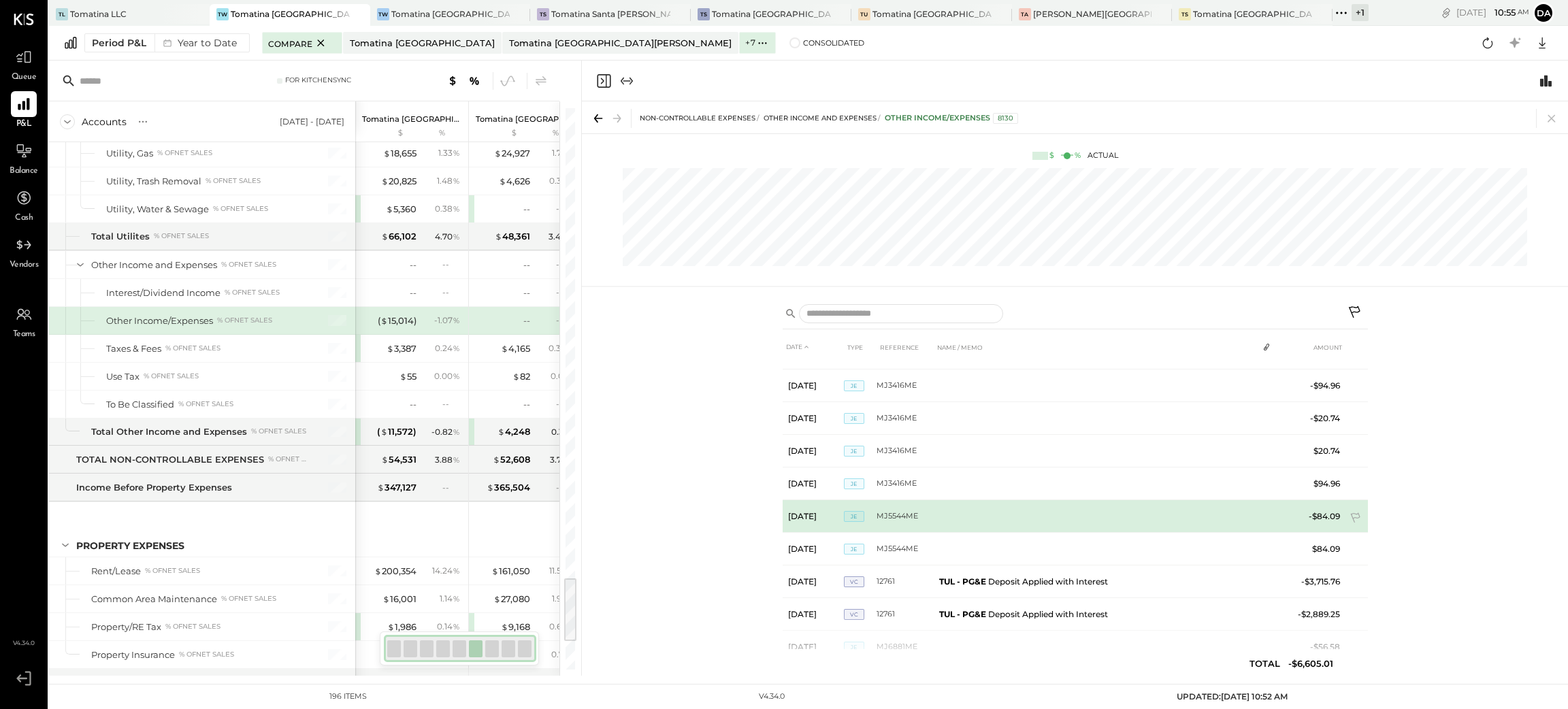
scroll to position [58, 0]
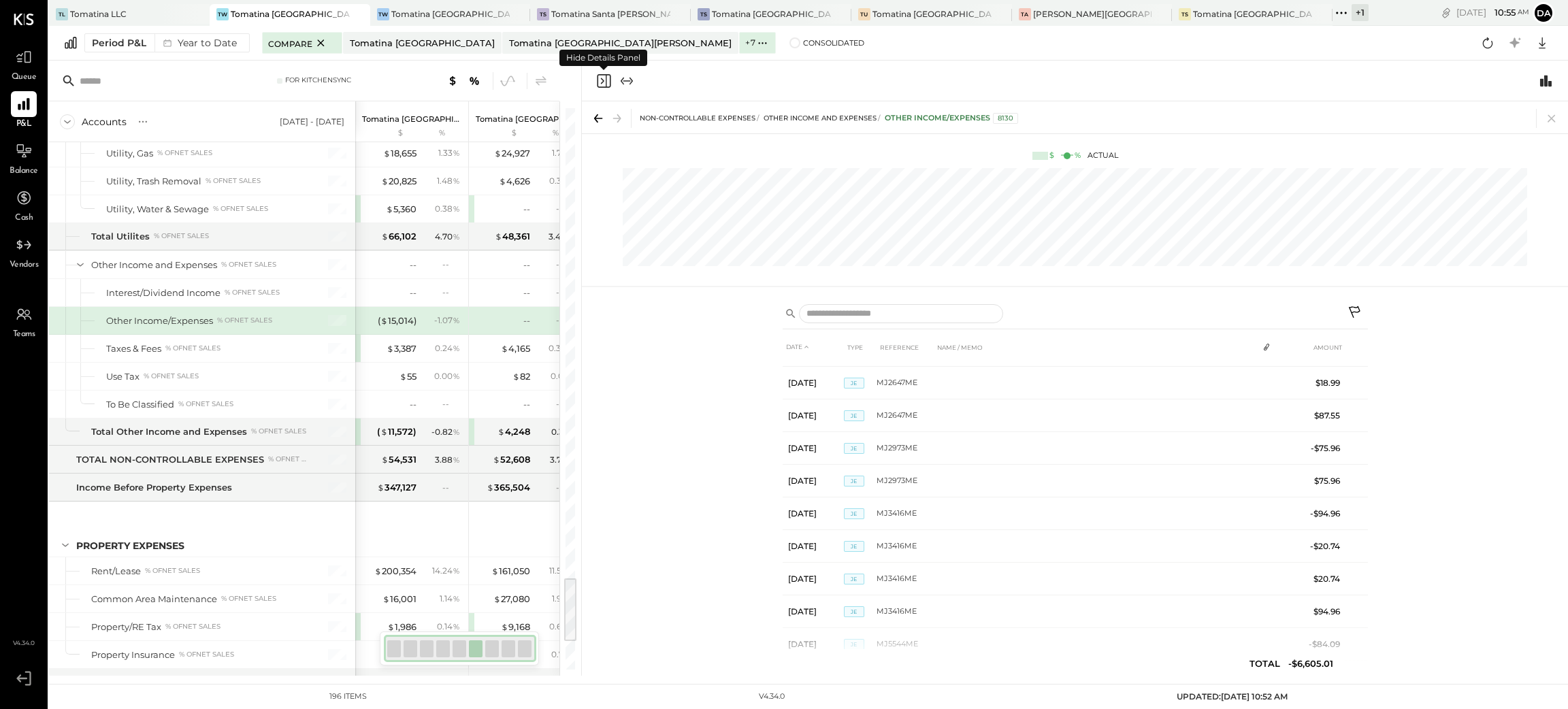
click at [598, 81] on icon "Close panel" at bounding box center [603, 81] width 16 height 16
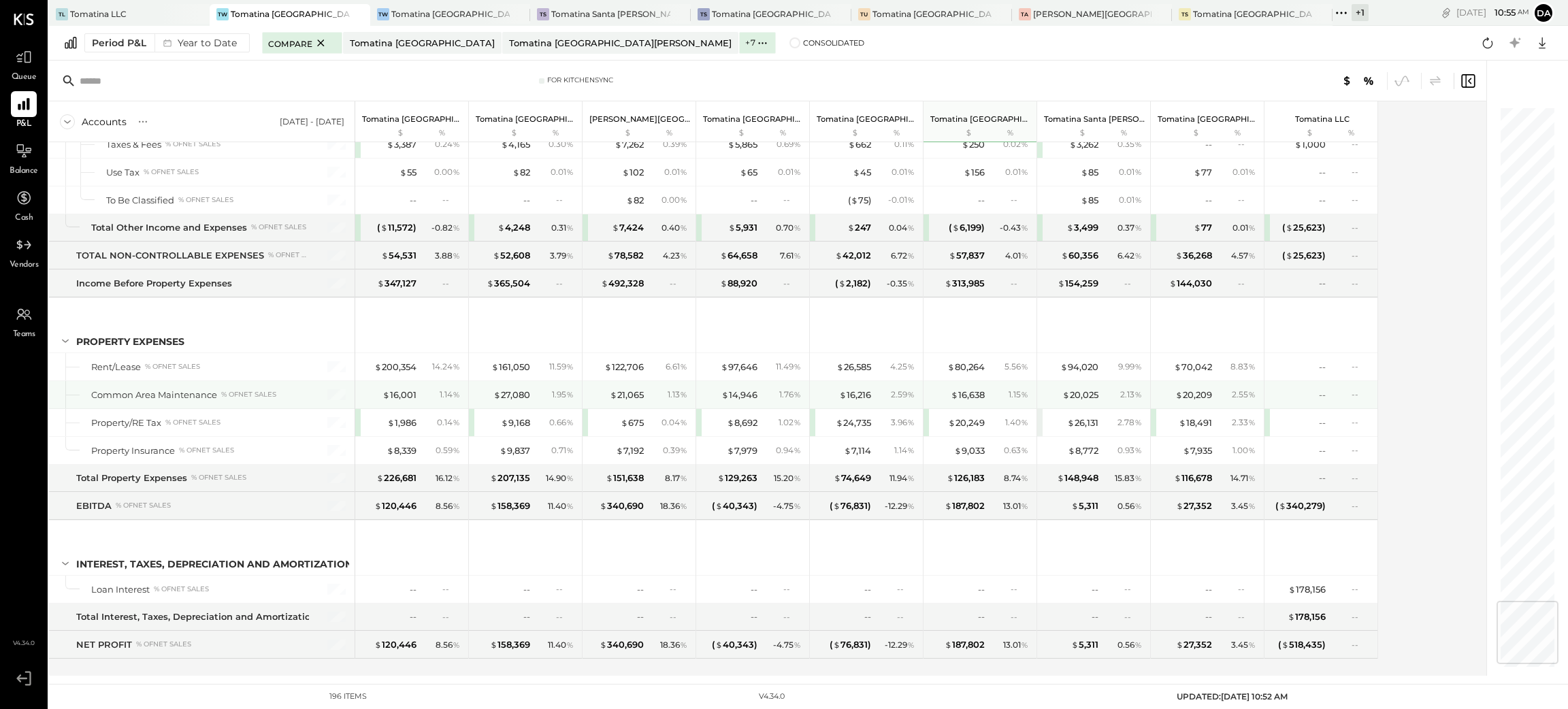
scroll to position [4229, 0]
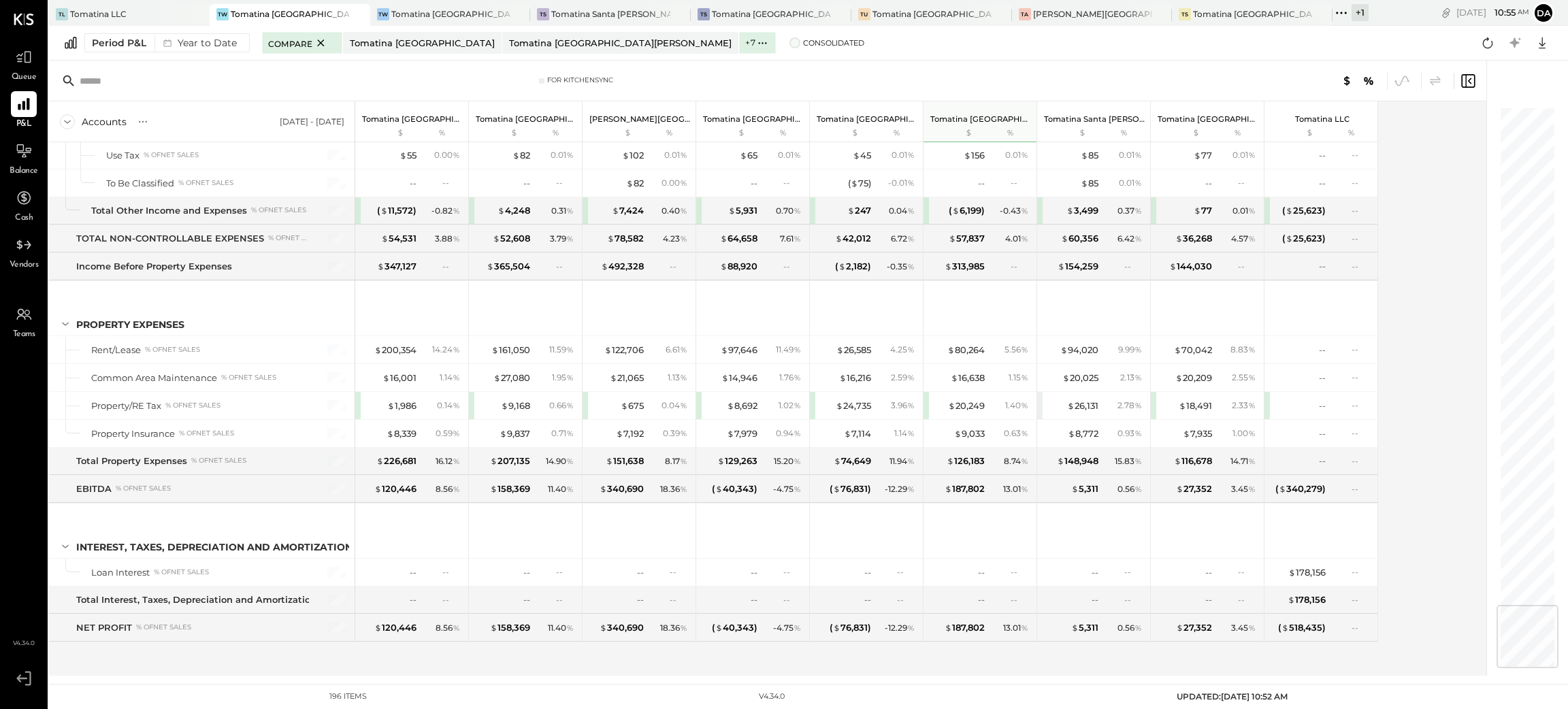
click at [789, 47] on span at bounding box center [794, 43] width 11 height 11
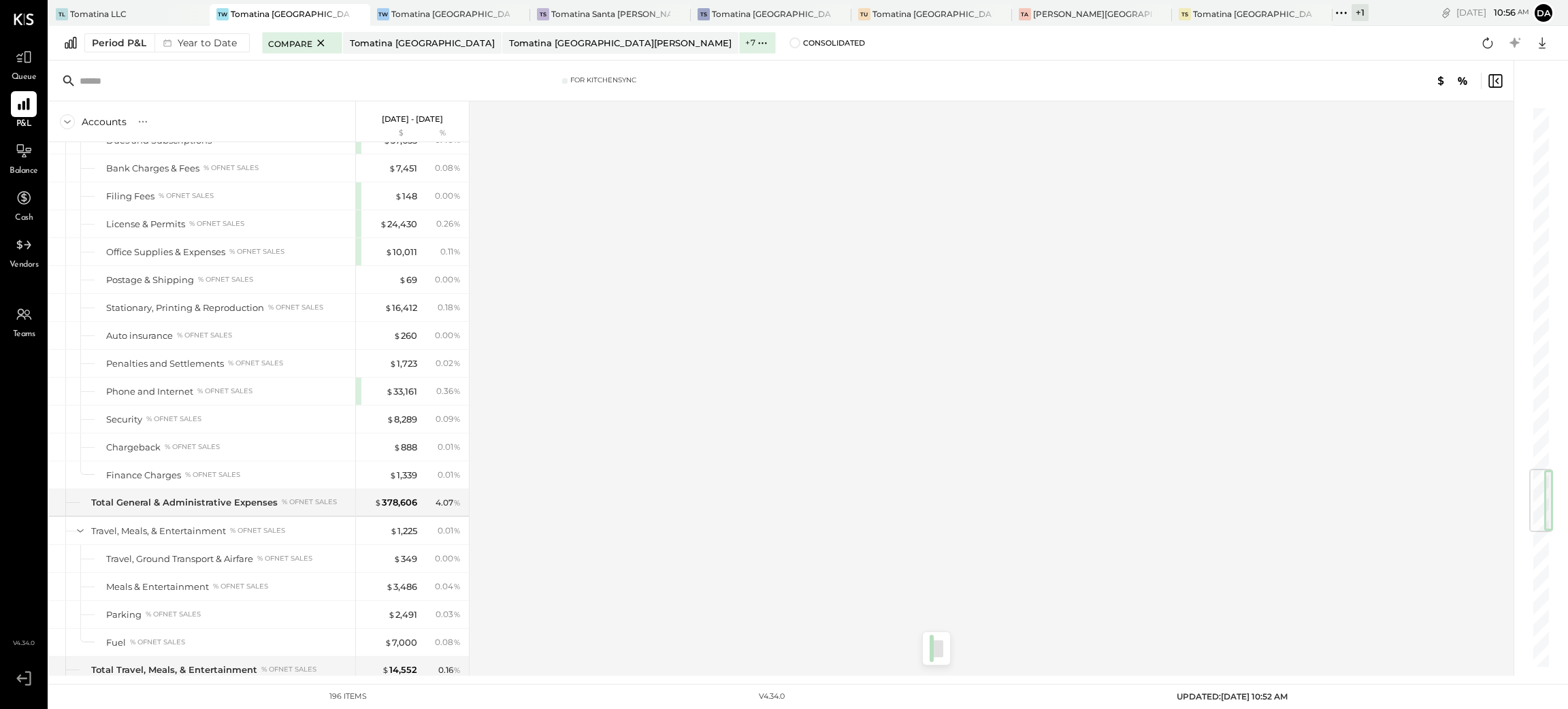
scroll to position [3104, 0]
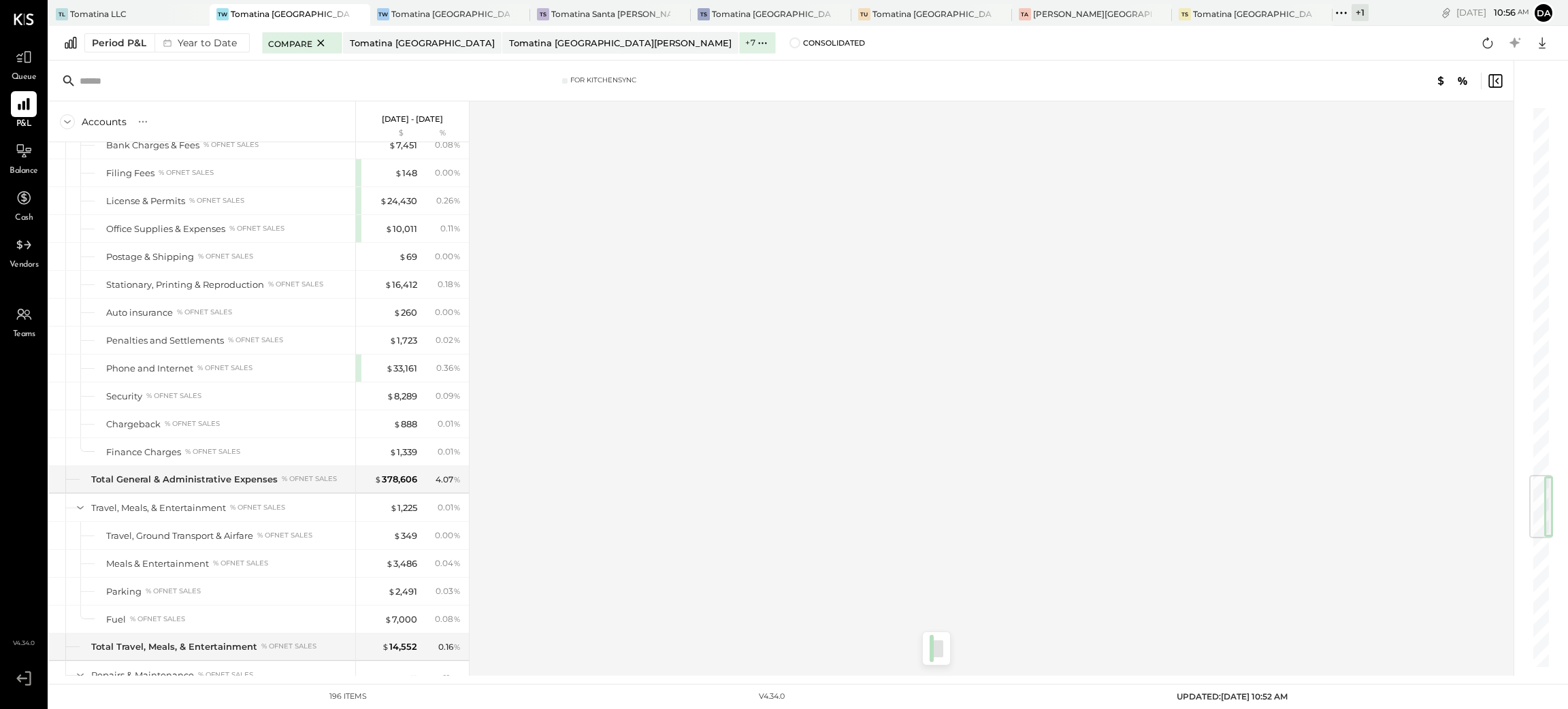
drag, startPoint x: 1540, startPoint y: 147, endPoint x: 1520, endPoint y: 491, distance: 344.6
click at [1520, 491] on div at bounding box center [1534, 368] width 41 height 615
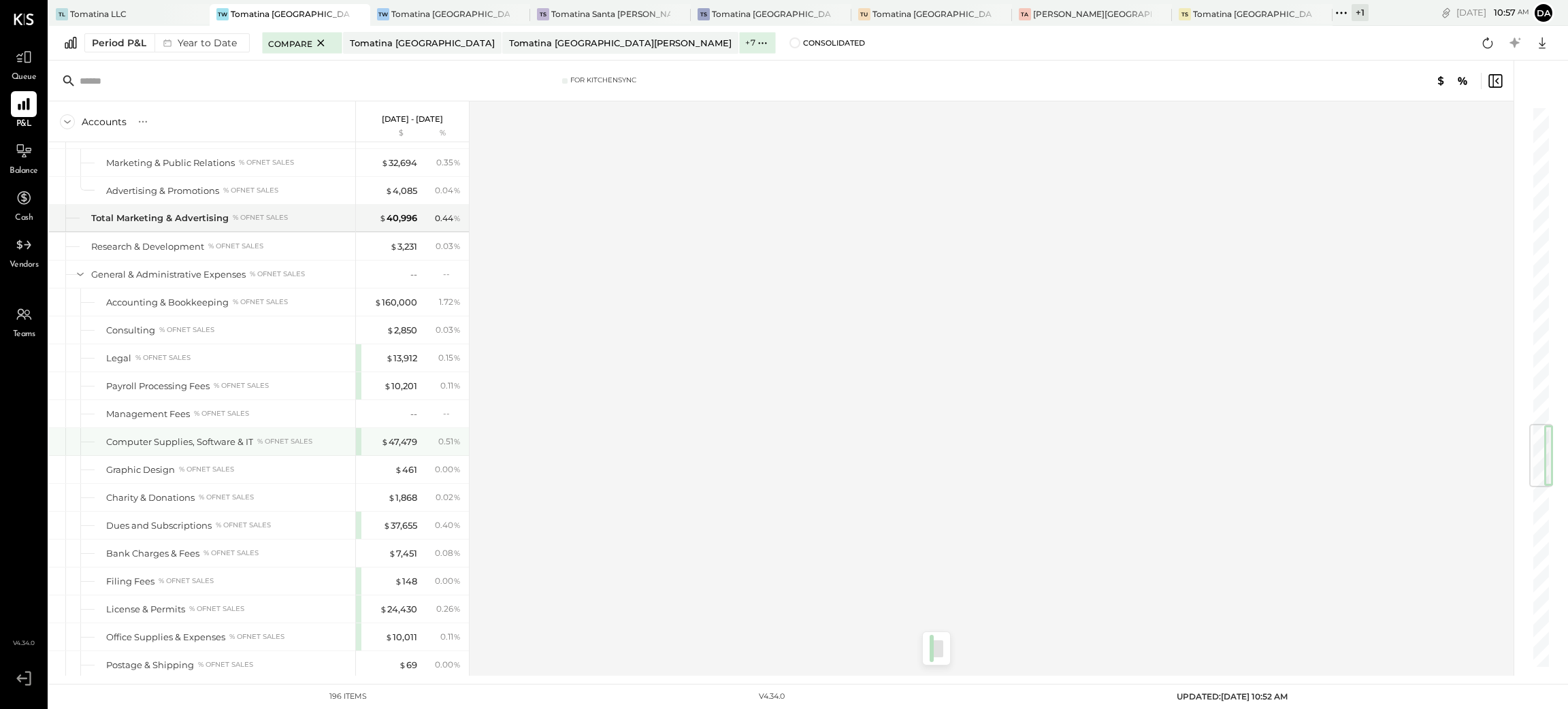
scroll to position [2798, 0]
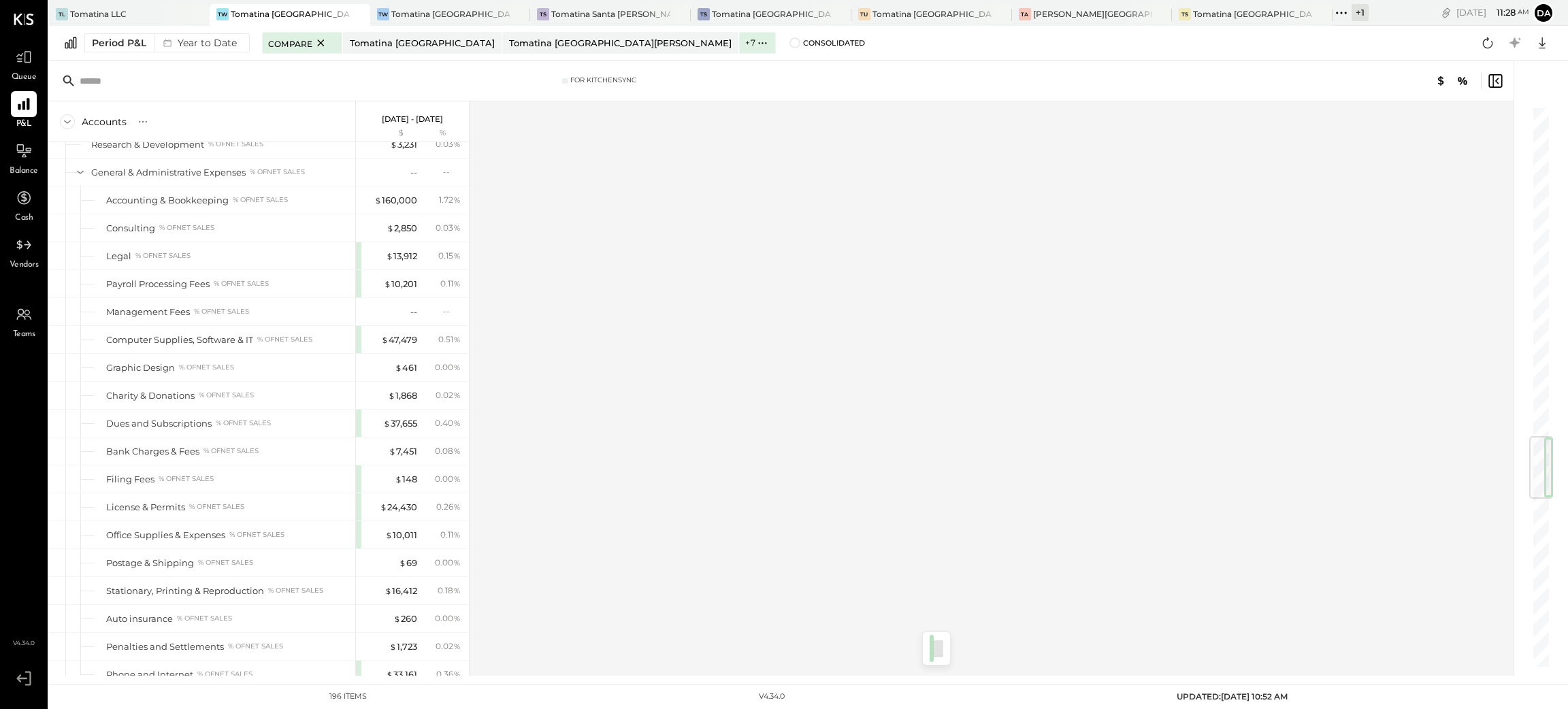
click at [685, 273] on div "Accounts S % GL [DATE] - [DATE] $ % SALES Sales, Food % of GROSS SALES Sales, L…" at bounding box center [782, 388] width 1466 height 574
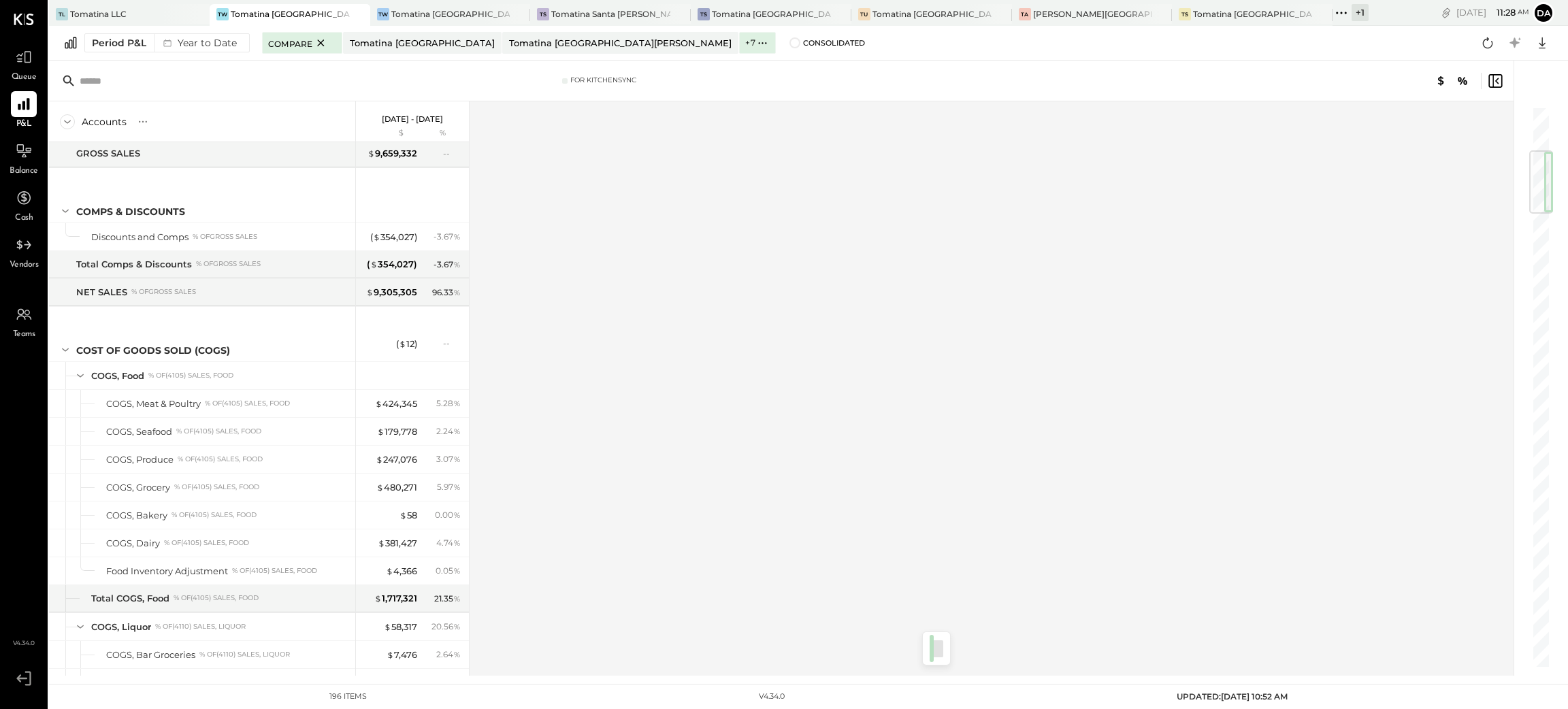
scroll to position [0, 0]
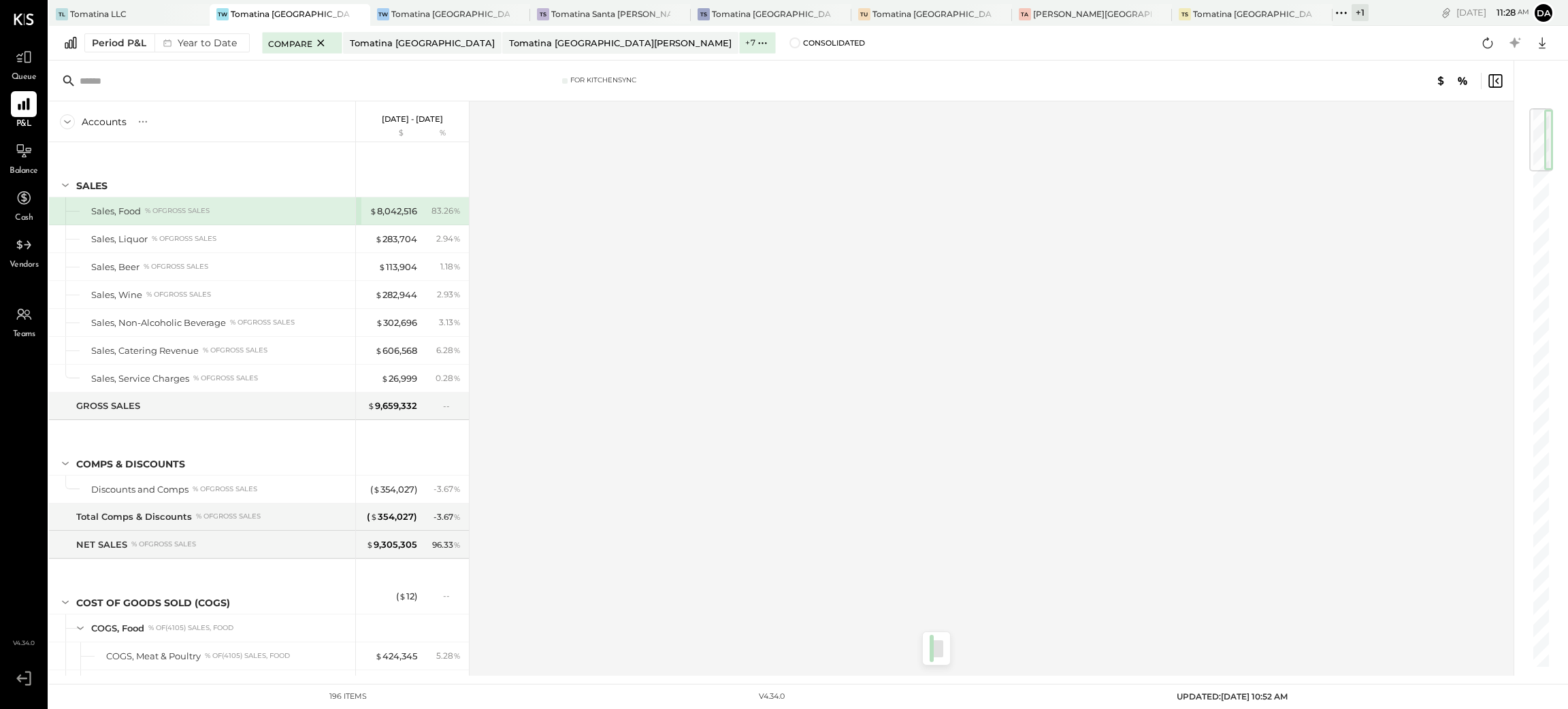
drag, startPoint x: 1544, startPoint y: 590, endPoint x: 1566, endPoint y: 113, distance: 477.5
click at [1566, 115] on div "For KitchenSync Accounts S % GL [DATE] - [DATE] $ % SALES Sales, Food % of GROS…" at bounding box center [808, 368] width 1519 height 615
click at [956, 273] on div "Accounts S % GL [DATE] - [DATE] $ % SALES Sales, Food % of GROSS SALES Sales, L…" at bounding box center [782, 388] width 1466 height 574
